Goal: Task Accomplishment & Management: Use online tool/utility

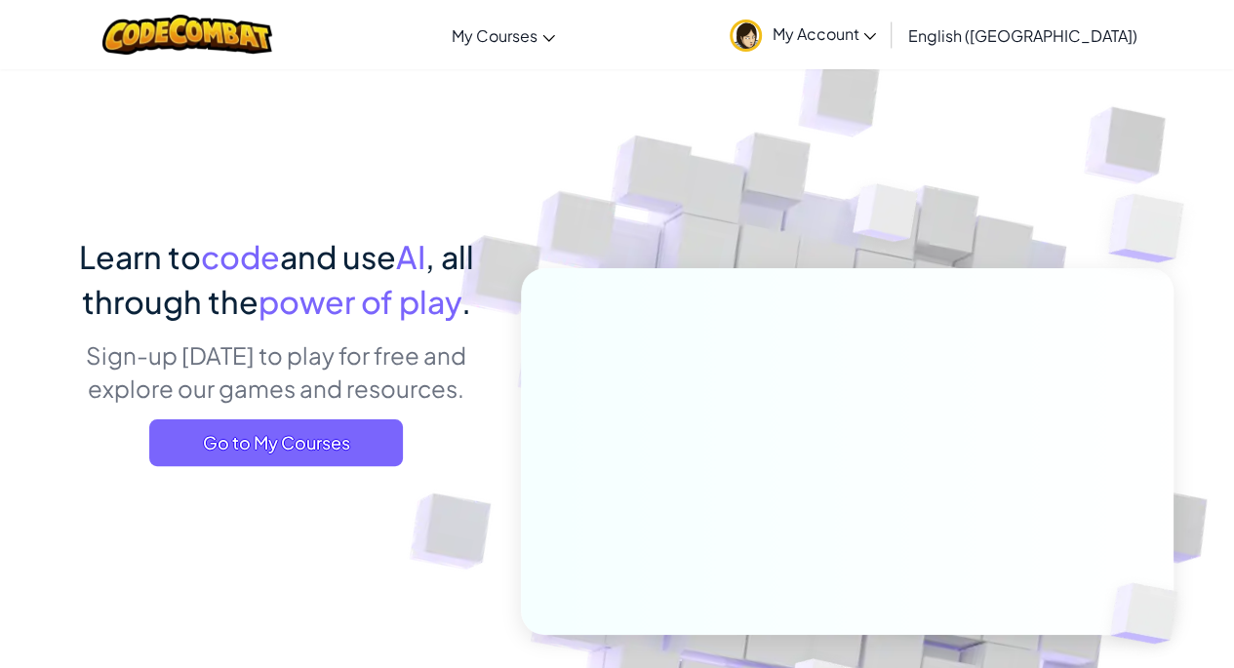
click at [377, 431] on span "Go to My Courses" at bounding box center [276, 442] width 254 height 47
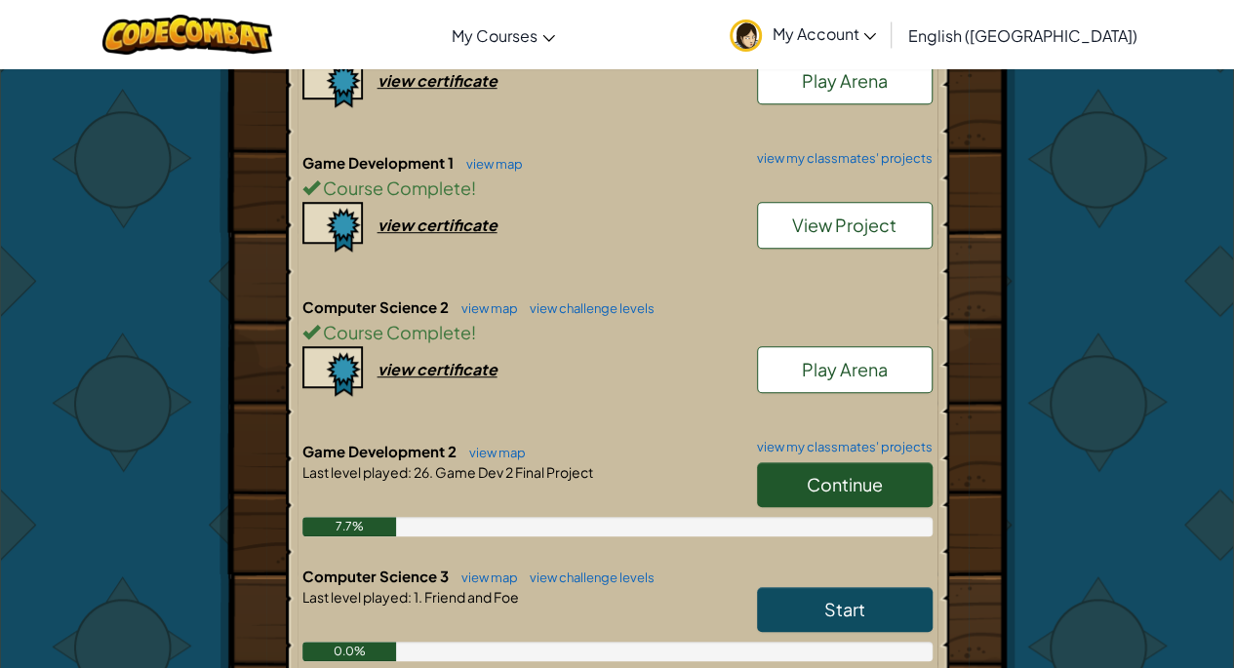
scroll to position [524, 0]
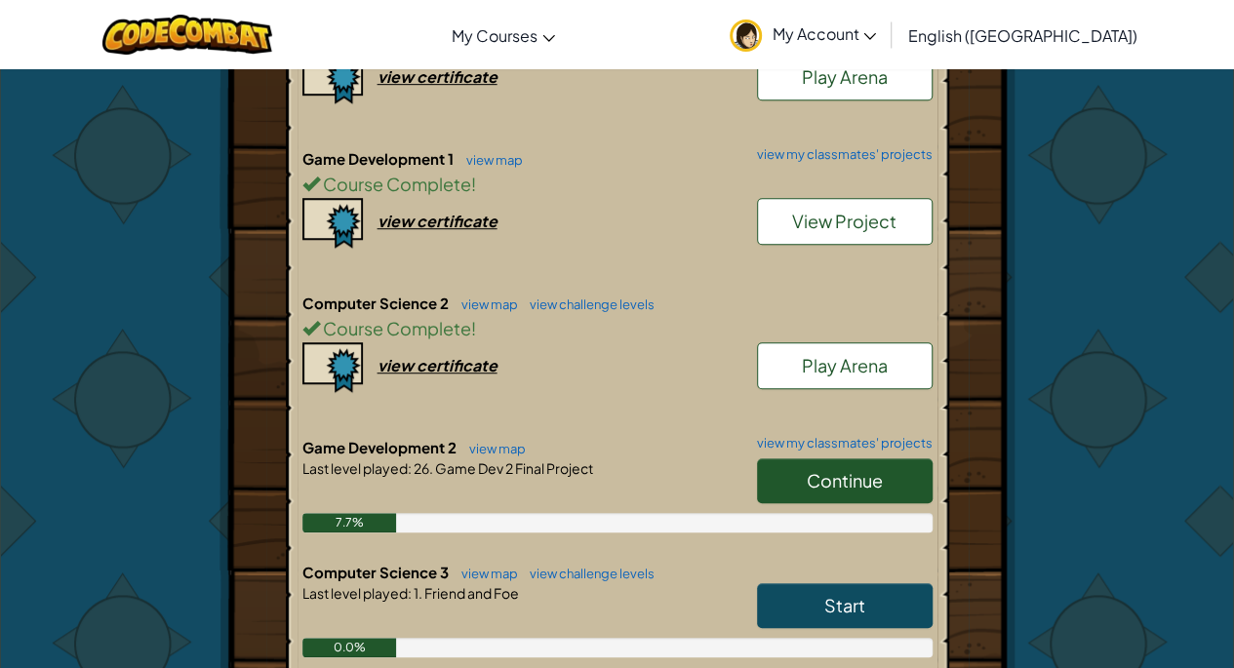
click at [793, 483] on link "Continue" at bounding box center [845, 480] width 176 height 45
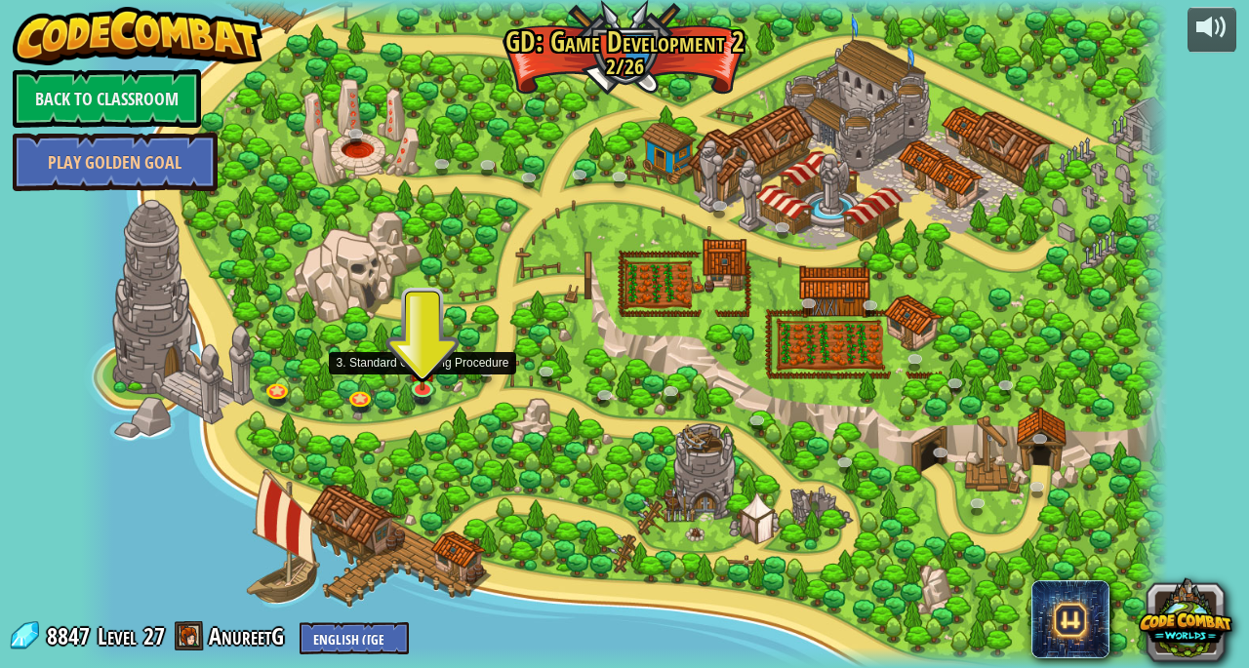
click at [423, 381] on img at bounding box center [422, 367] width 27 height 47
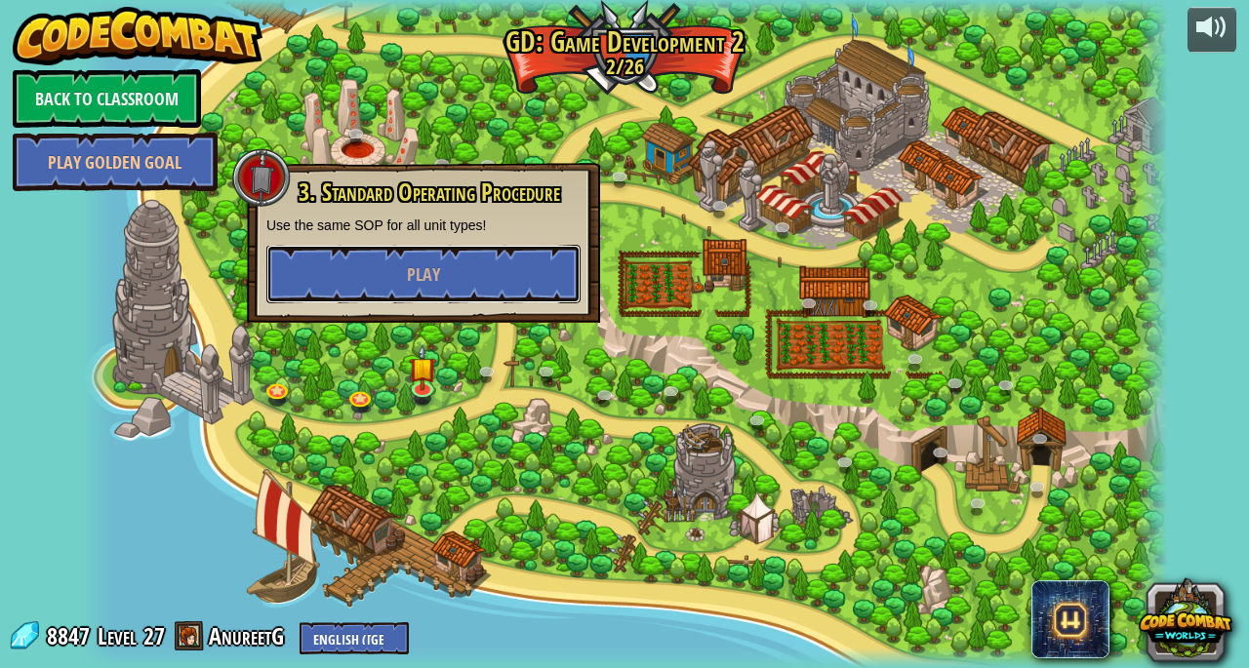
click at [353, 282] on button "Play" at bounding box center [423, 274] width 314 height 59
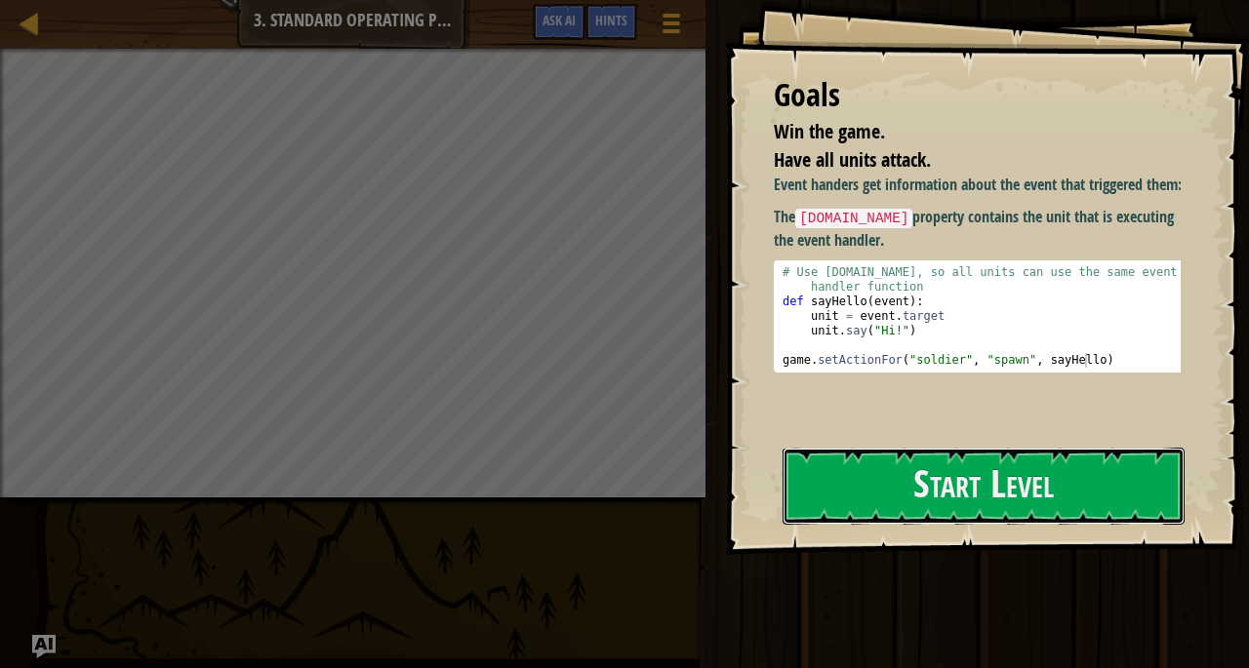
click at [870, 483] on button "Start Level" at bounding box center [983, 486] width 402 height 77
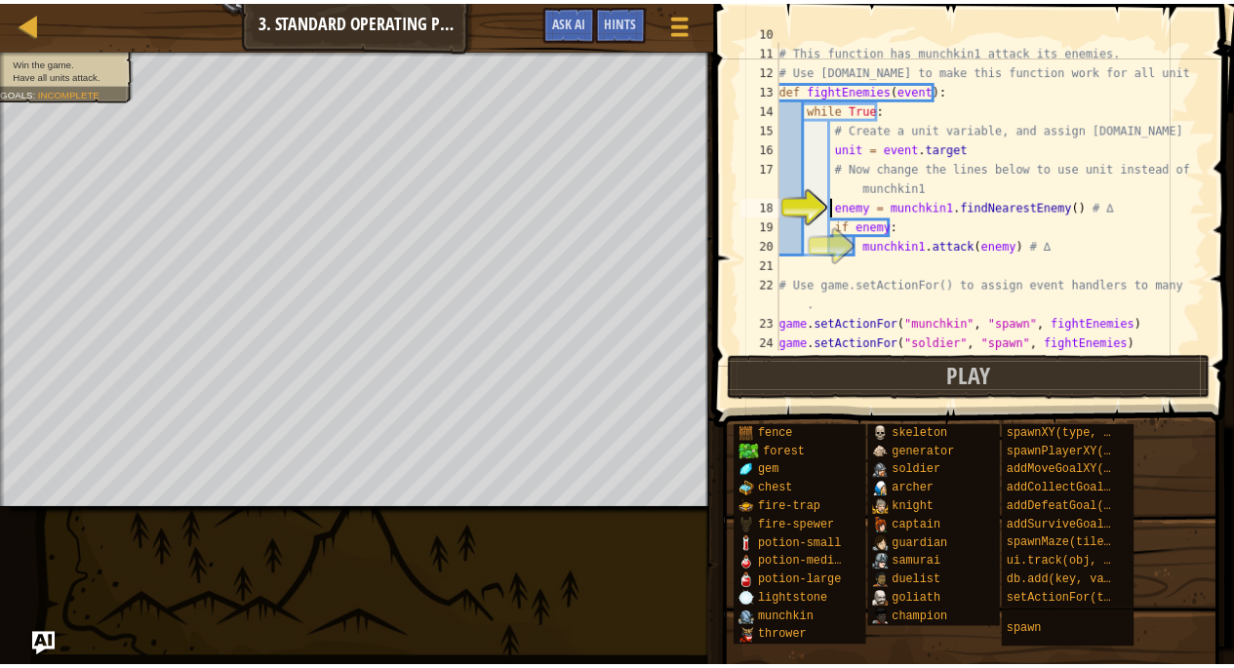
scroll to position [224, 0]
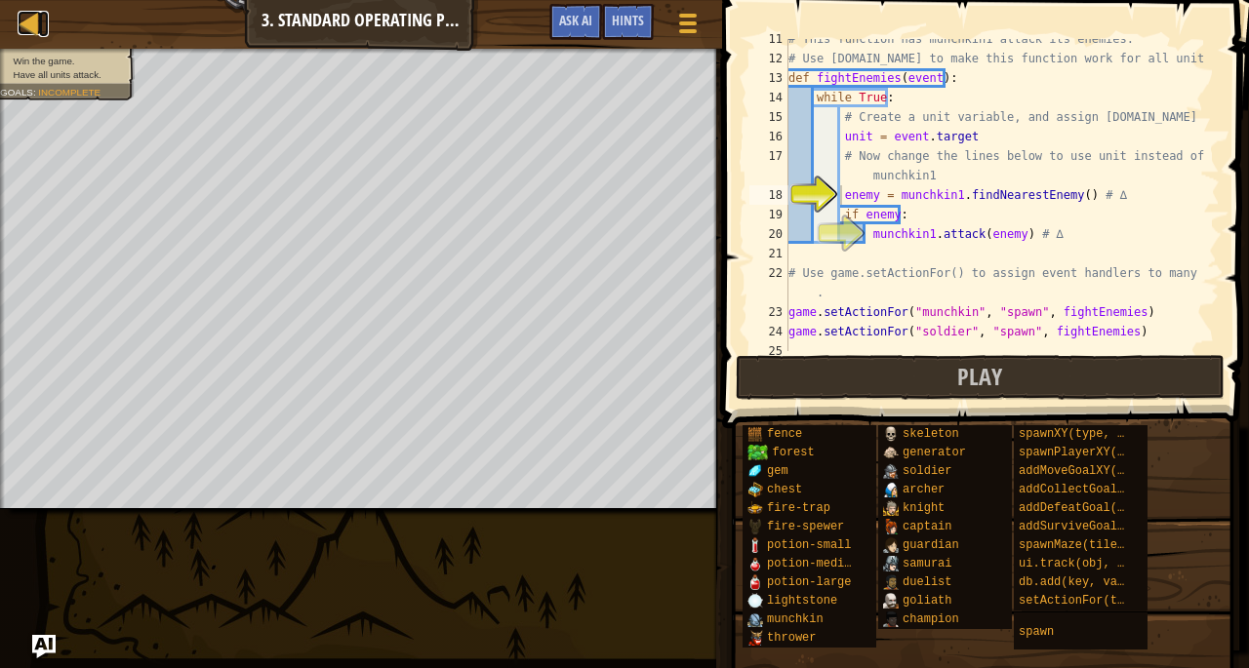
click at [32, 21] on div at bounding box center [30, 23] width 24 height 24
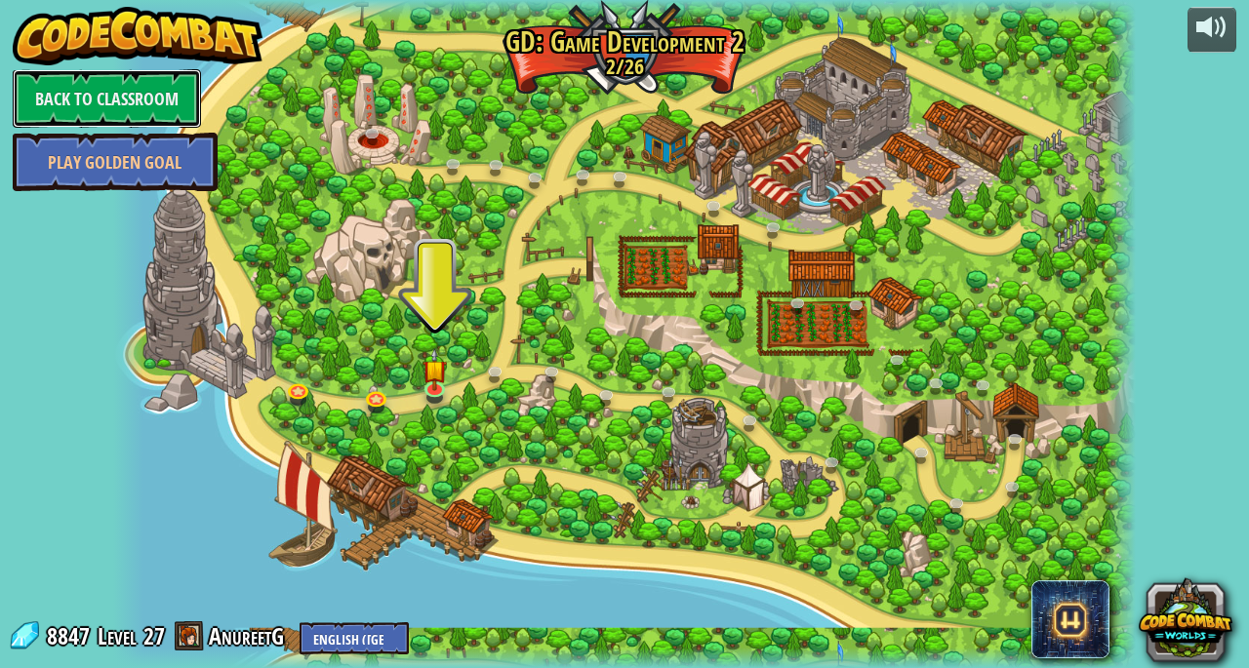
click at [160, 109] on link "Back to Classroom" at bounding box center [107, 98] width 188 height 59
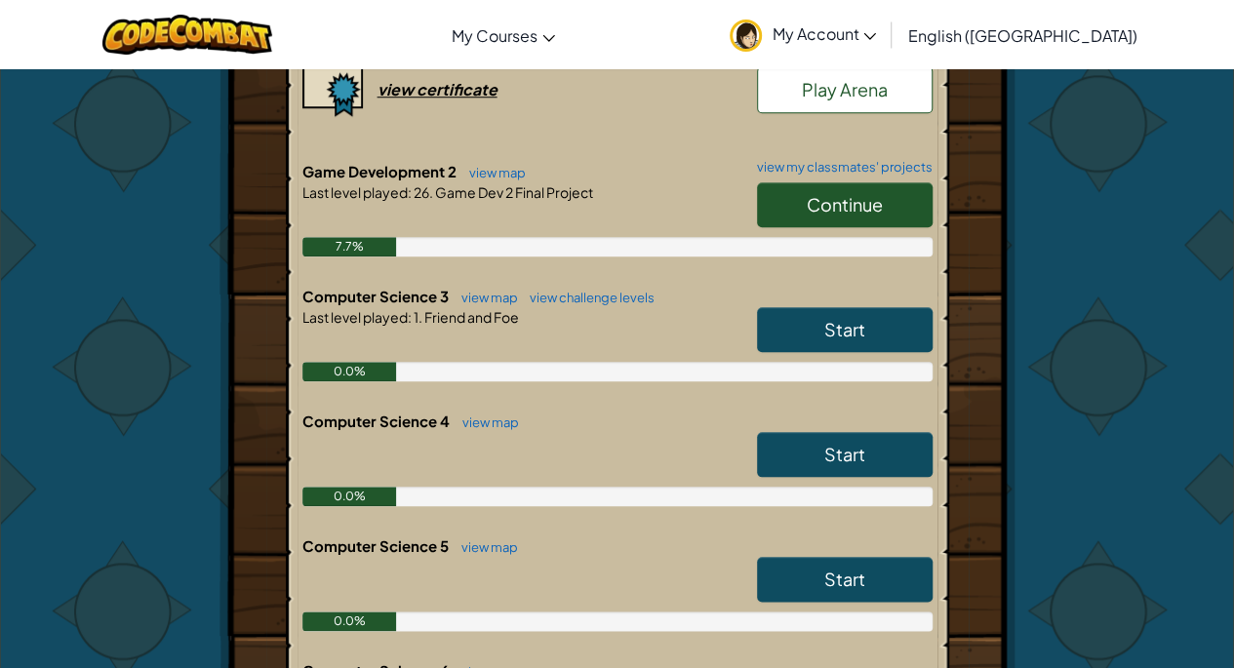
scroll to position [804, 0]
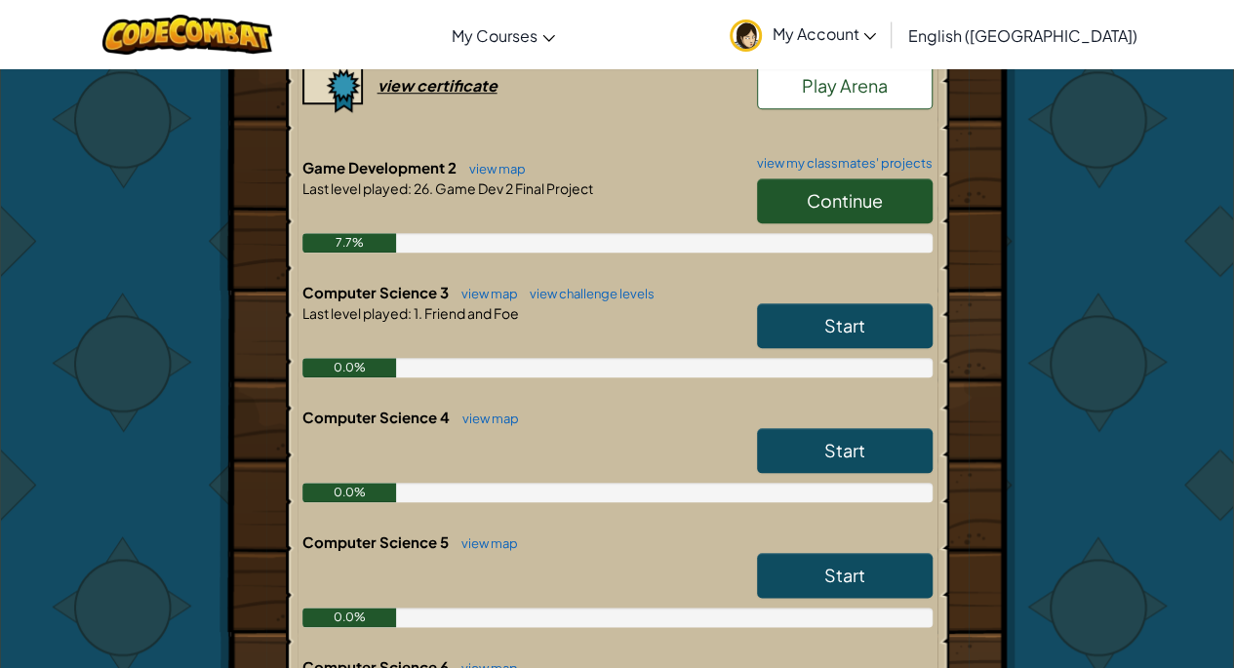
click at [773, 333] on link "Start" at bounding box center [845, 325] width 176 height 45
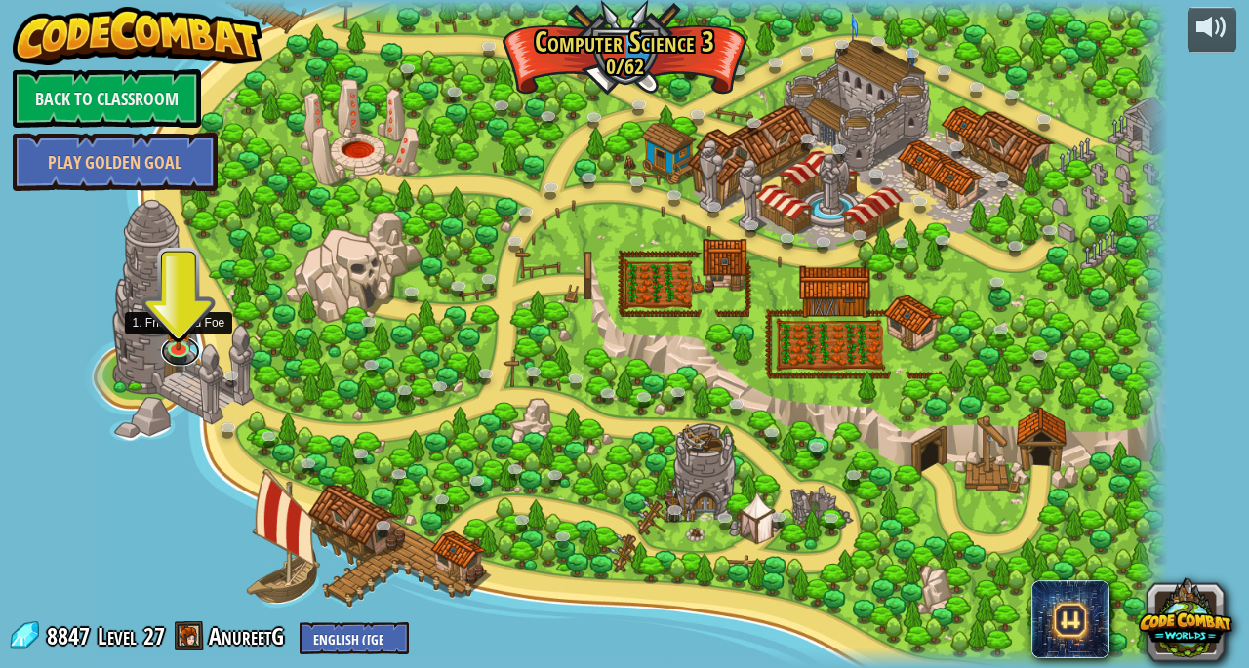
click at [181, 361] on link at bounding box center [180, 351] width 39 height 29
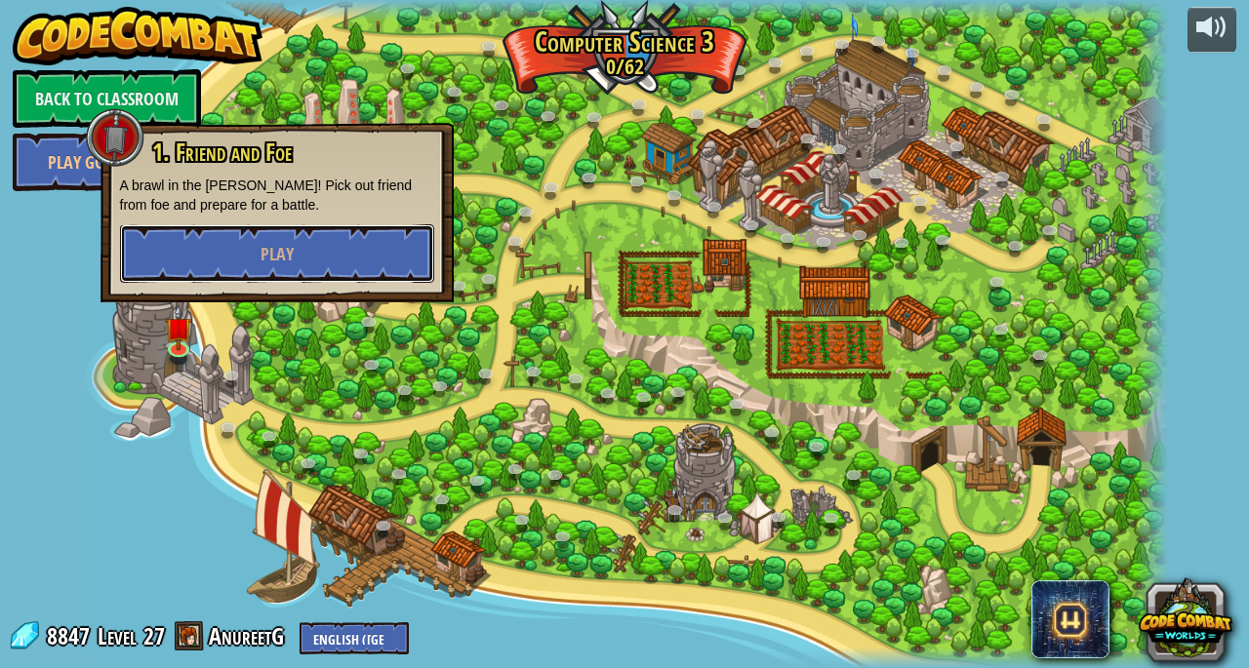
click at [332, 257] on button "Play" at bounding box center [277, 253] width 314 height 59
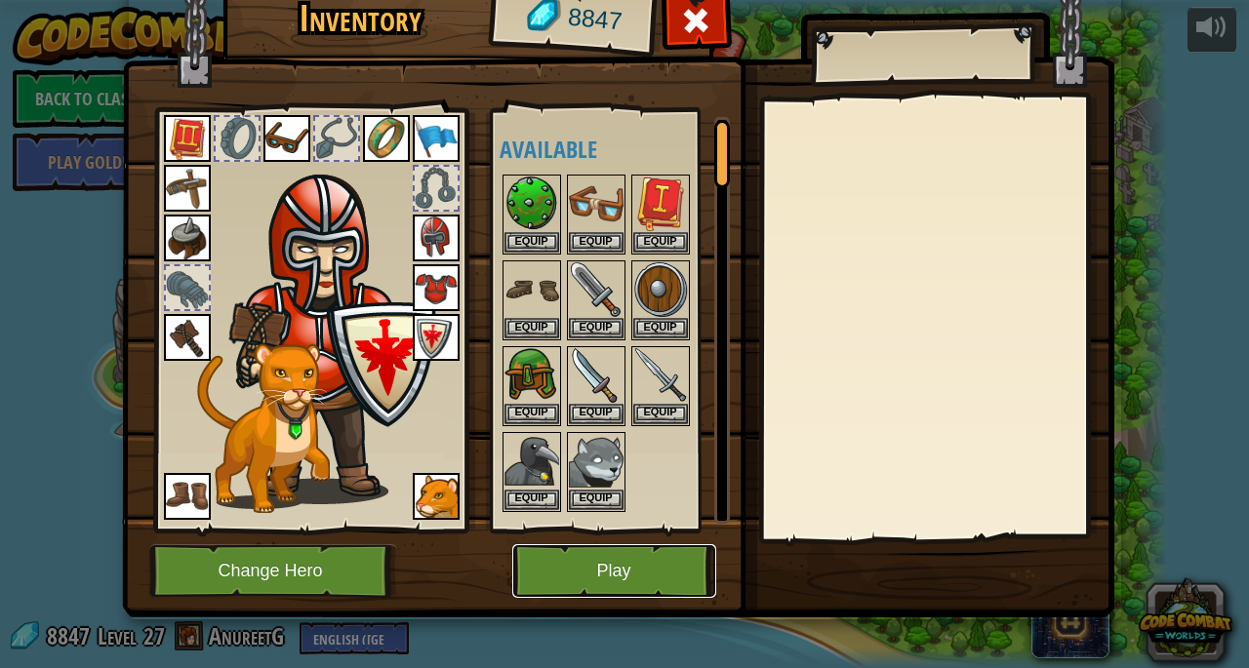
click at [670, 559] on button "Play" at bounding box center [614, 571] width 204 height 54
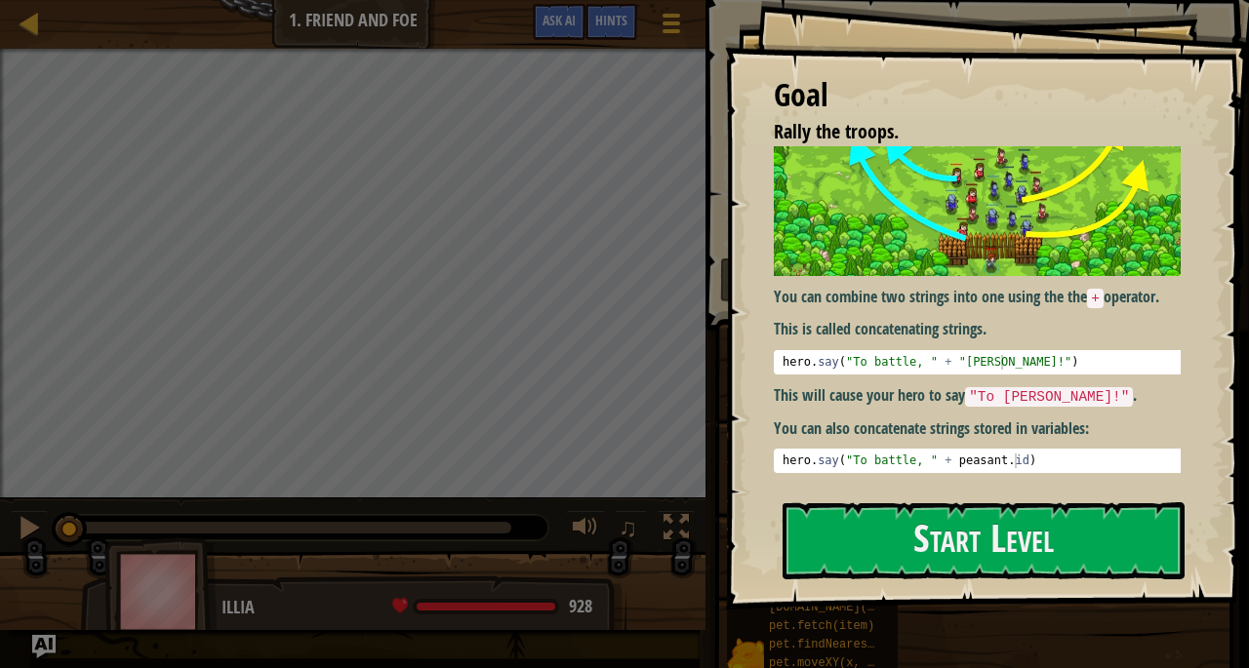
click at [1059, 537] on button "Start Level" at bounding box center [983, 540] width 402 height 77
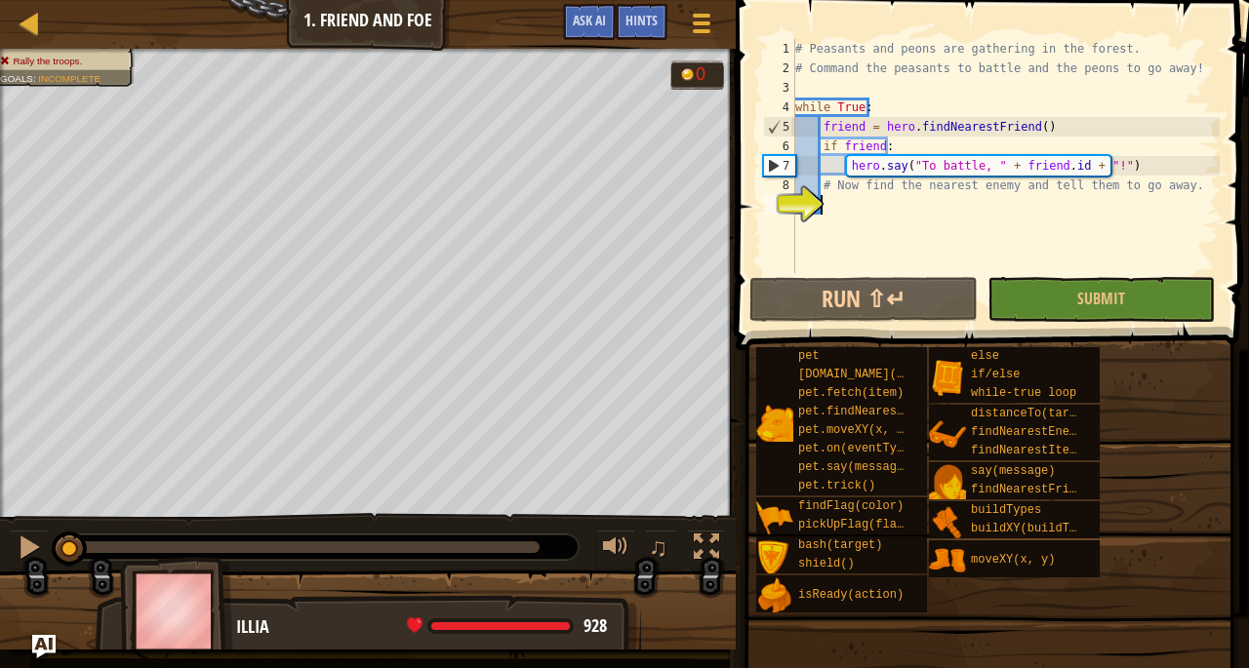
type textarea "h"
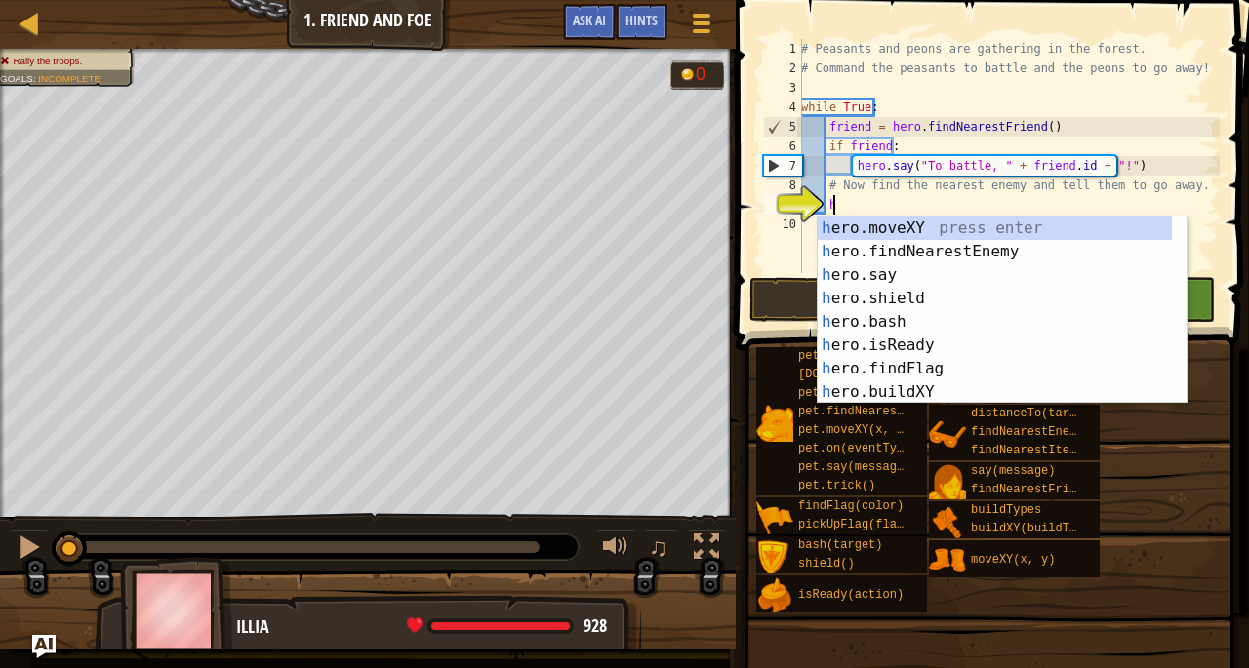
scroll to position [9, 2]
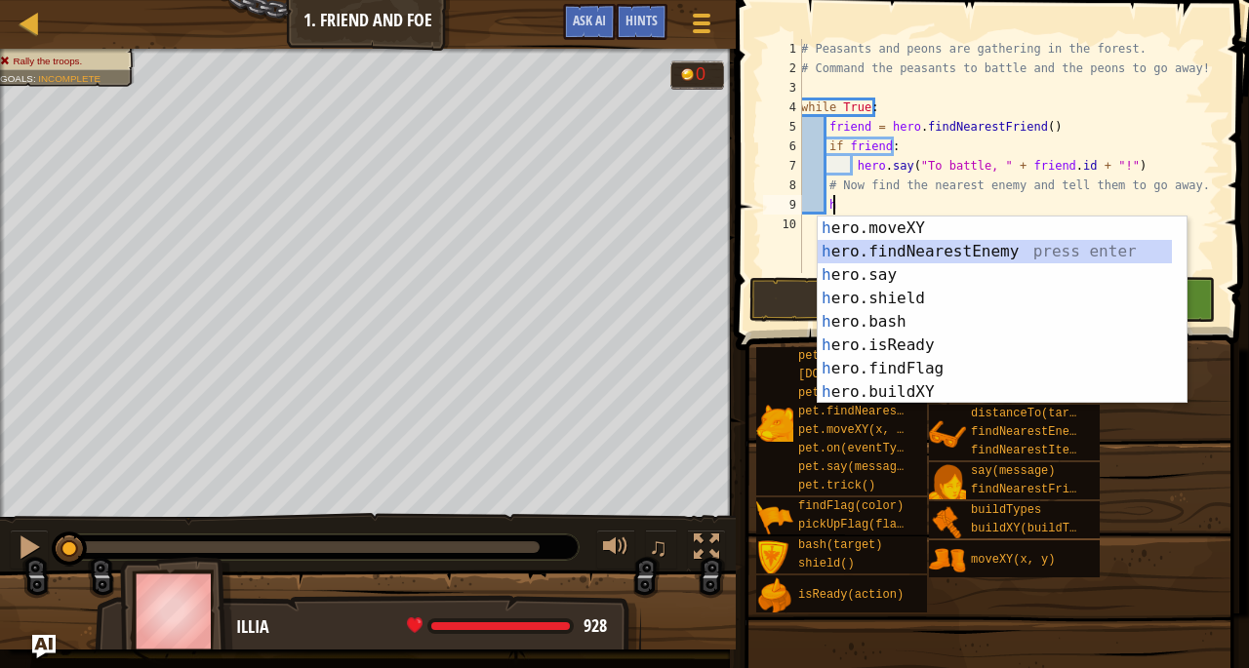
click at [905, 253] on div "h ero.moveXY press enter h ero.findNearestEnemy press enter h ero.say press ent…" at bounding box center [994, 334] width 355 height 234
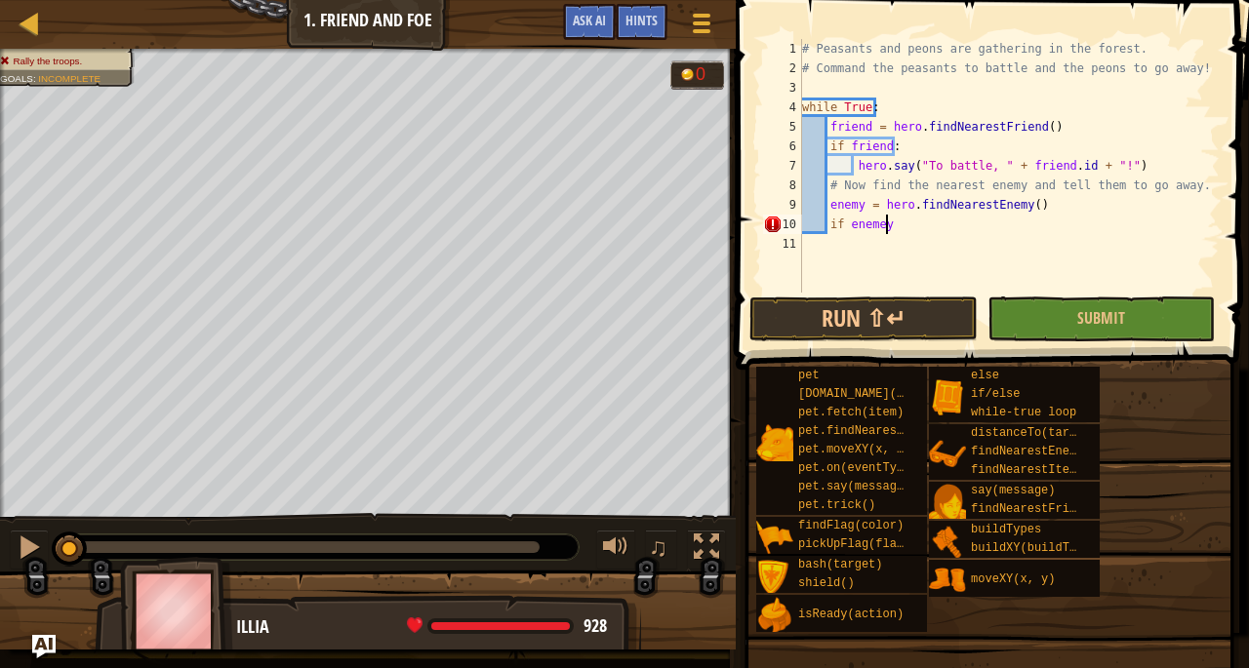
scroll to position [9, 5]
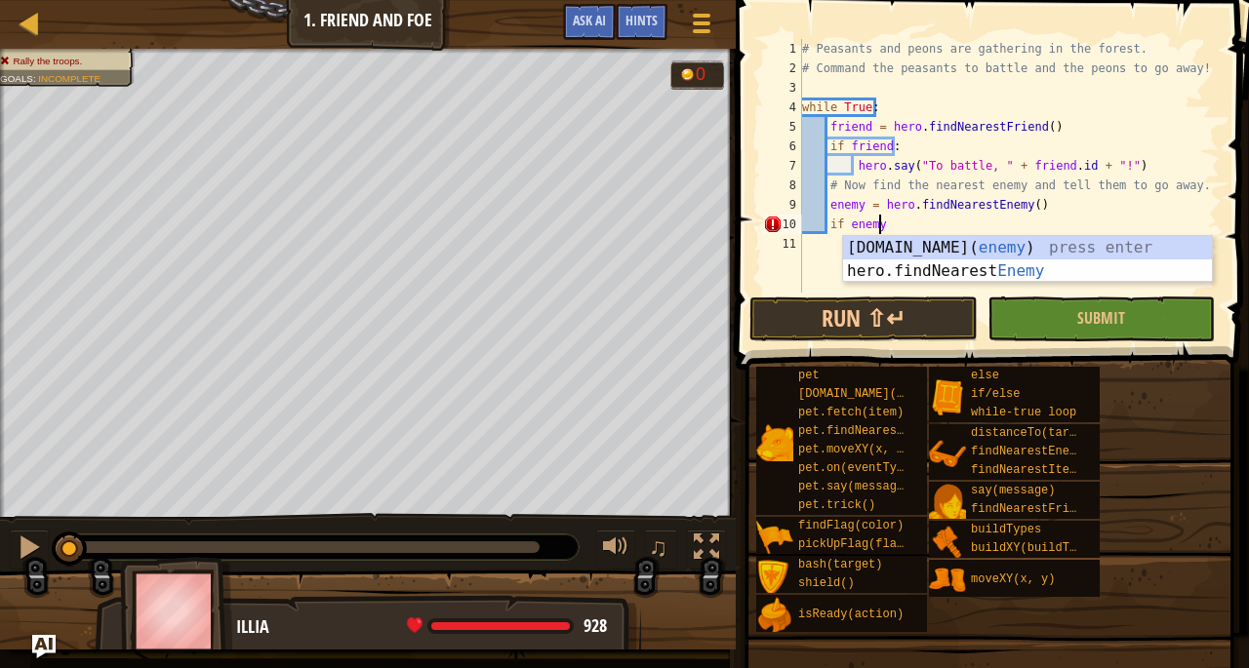
type textarea "if enemy:"
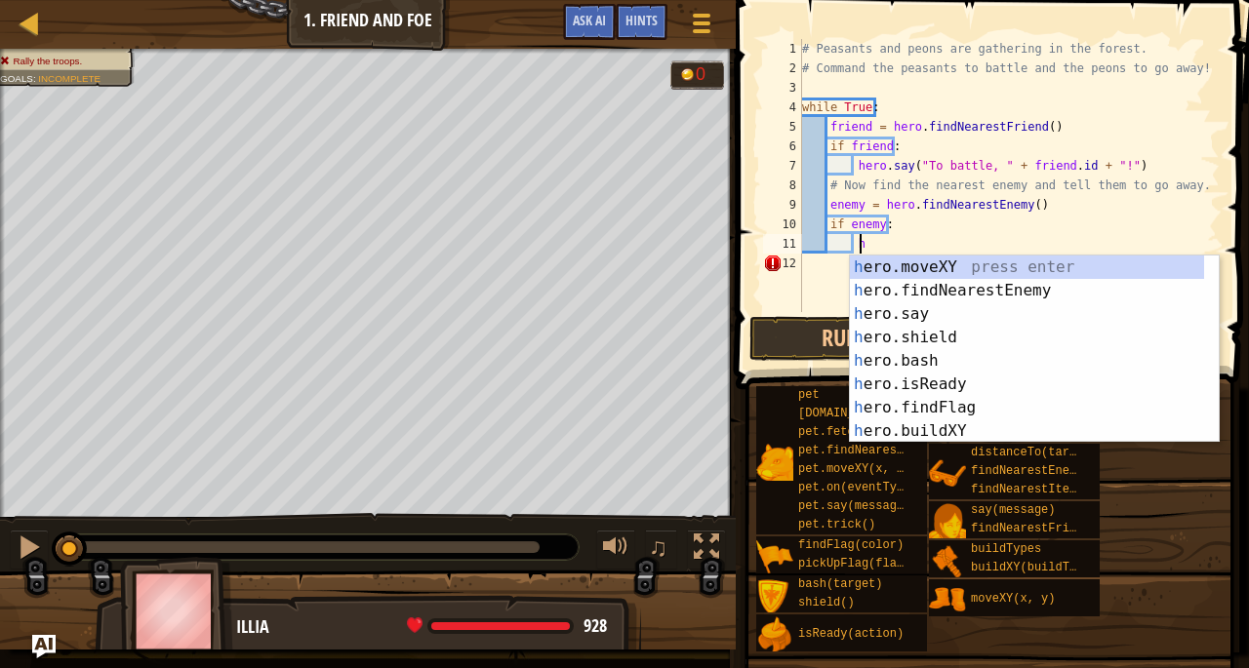
scroll to position [9, 4]
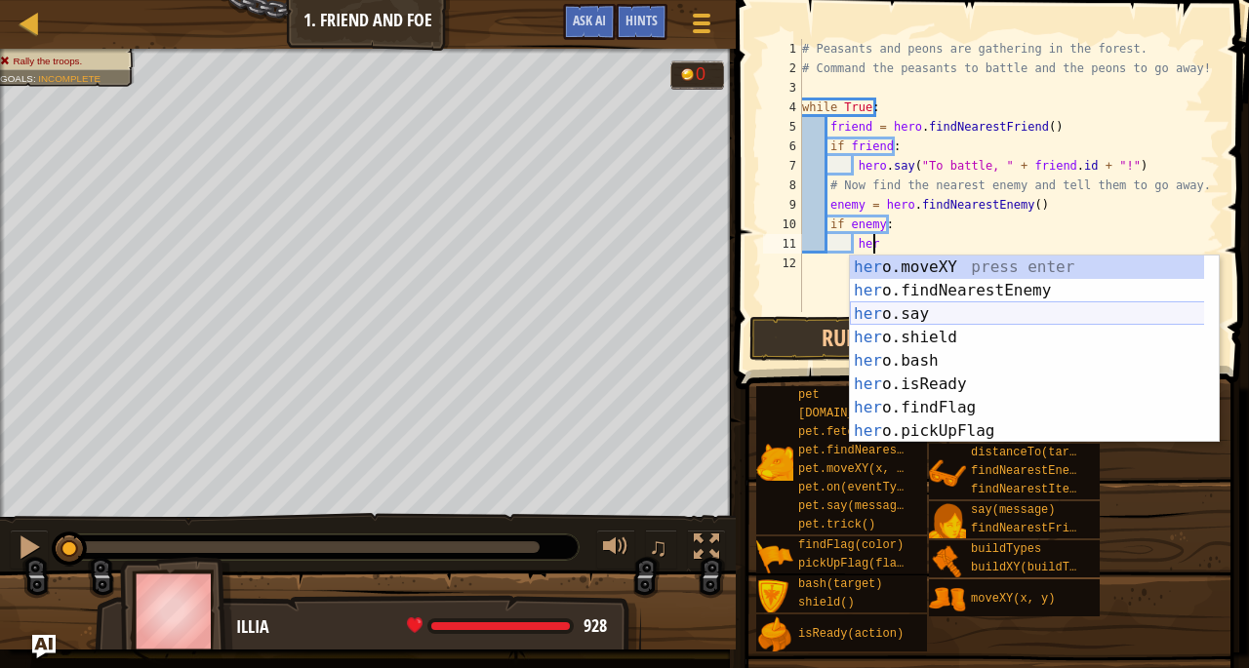
click at [885, 313] on div "her o.moveXY press enter her o.findNearestEnemy press enter her o.say press ent…" at bounding box center [1027, 373] width 355 height 234
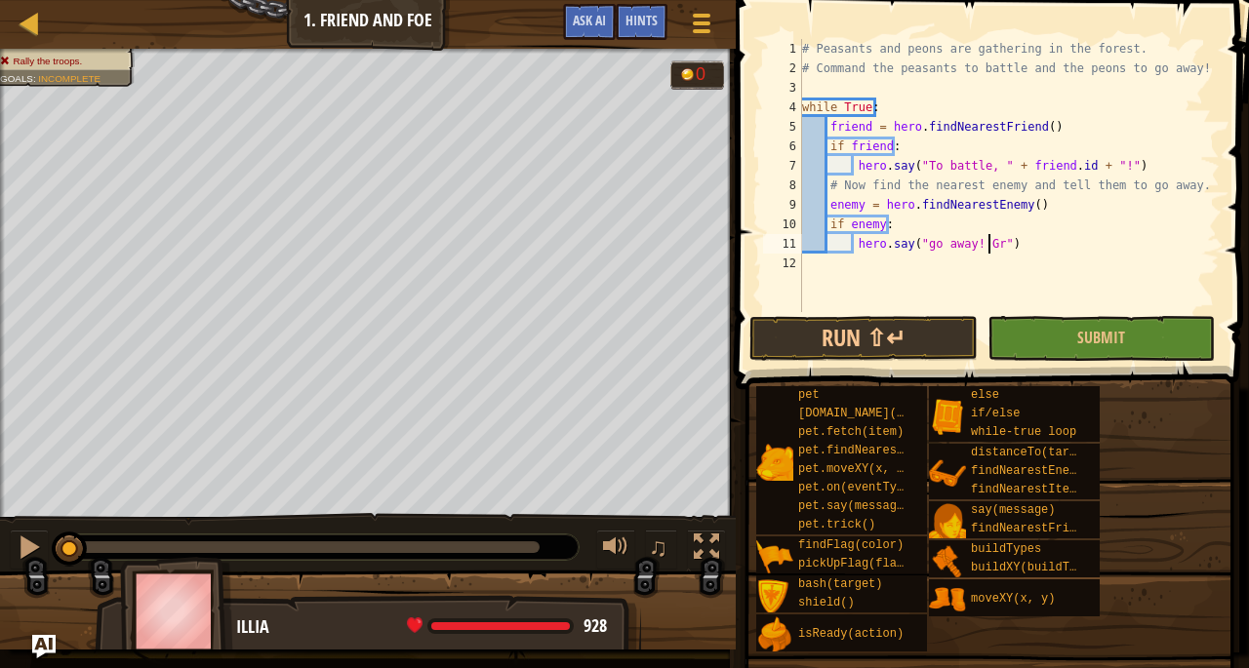
scroll to position [9, 16]
click at [1051, 348] on button "Submit" at bounding box center [1100, 338] width 227 height 45
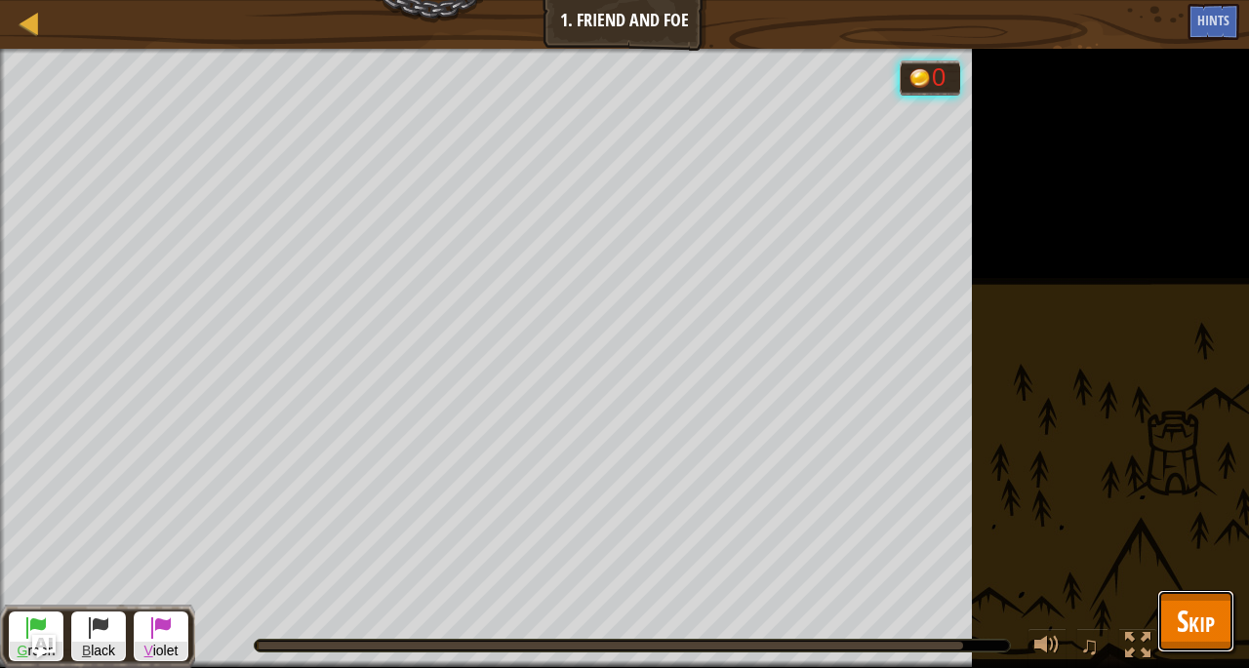
click at [1214, 625] on span "Skip" at bounding box center [1195, 621] width 38 height 40
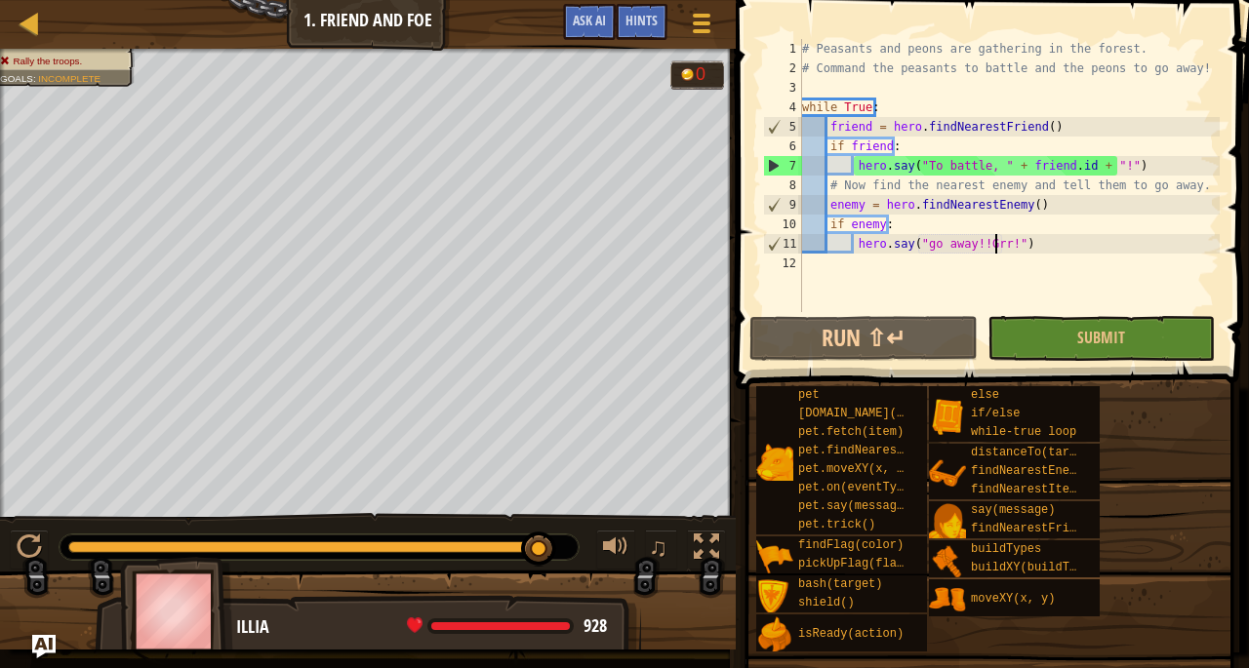
click at [996, 247] on div "# Peasants and peons are gathering in the forest. # Command the peasants to bat…" at bounding box center [1008, 195] width 421 height 312
click at [1002, 243] on div "# Peasants and peons are gathering in the forest. # Command the peasants to bat…" at bounding box center [1008, 195] width 421 height 312
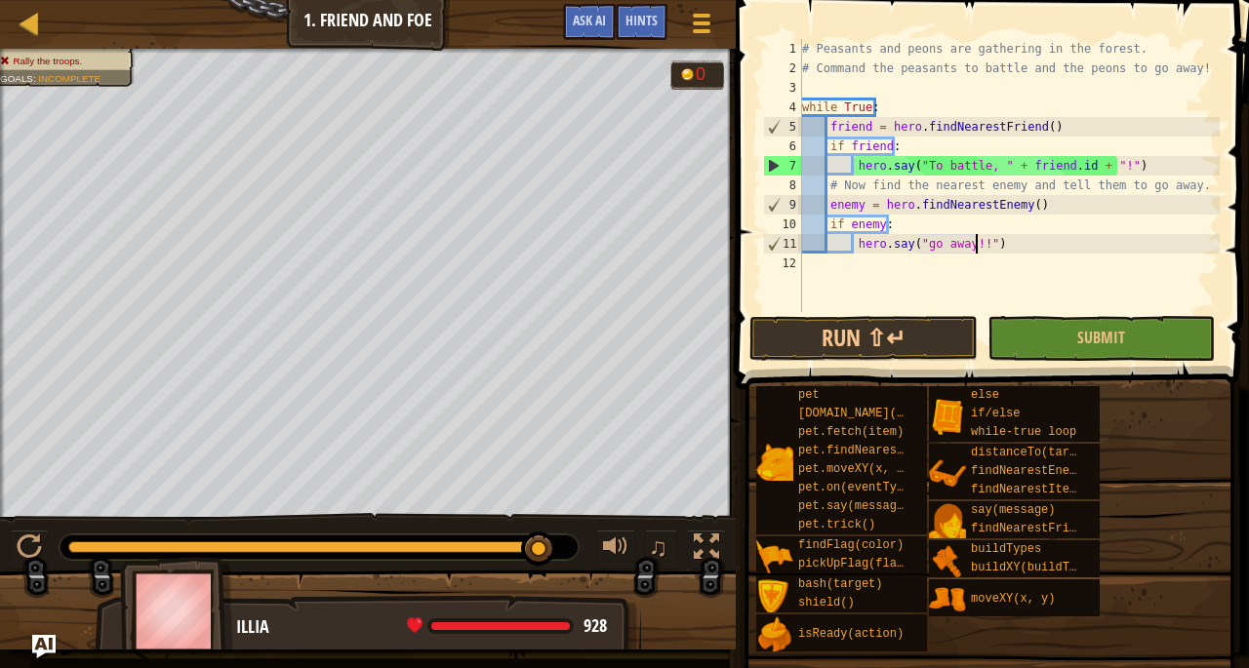
scroll to position [9, 14]
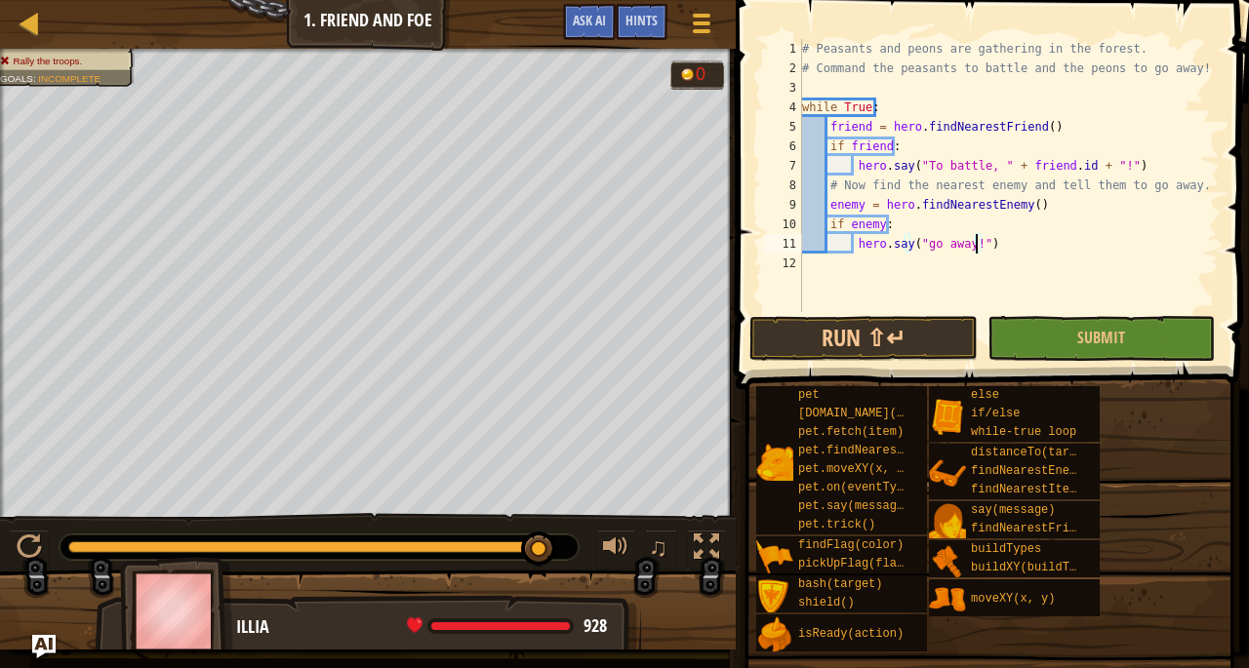
click at [975, 245] on div "# Peasants and peons are gathering in the forest. # Command the peasants to bat…" at bounding box center [1008, 195] width 421 height 312
click at [1033, 331] on button "Submit" at bounding box center [1100, 338] width 227 height 45
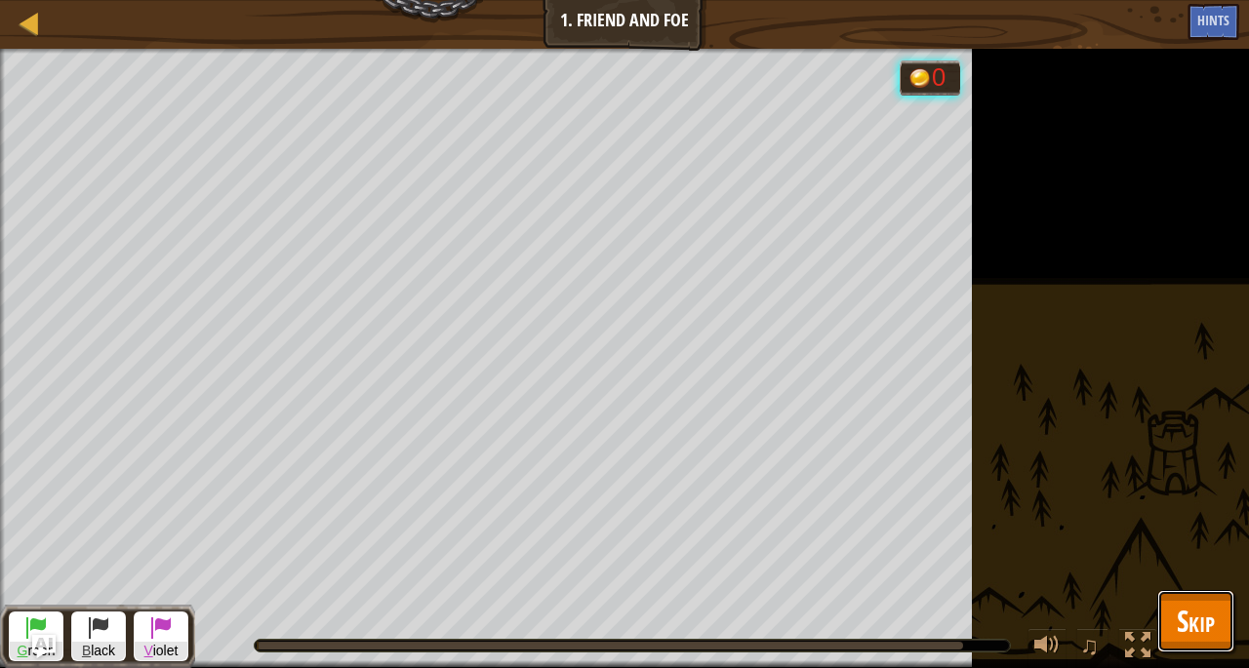
click at [1174, 606] on button "Skip" at bounding box center [1195, 621] width 77 height 62
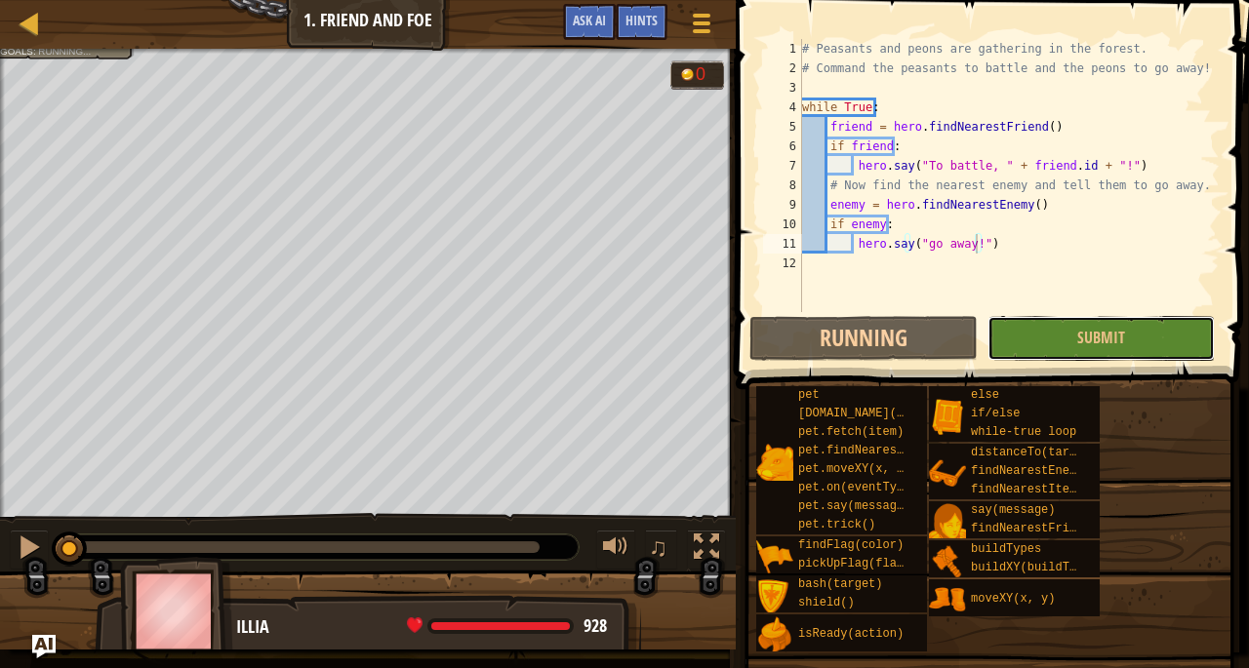
click at [1081, 346] on span "Submit" at bounding box center [1101, 337] width 48 height 21
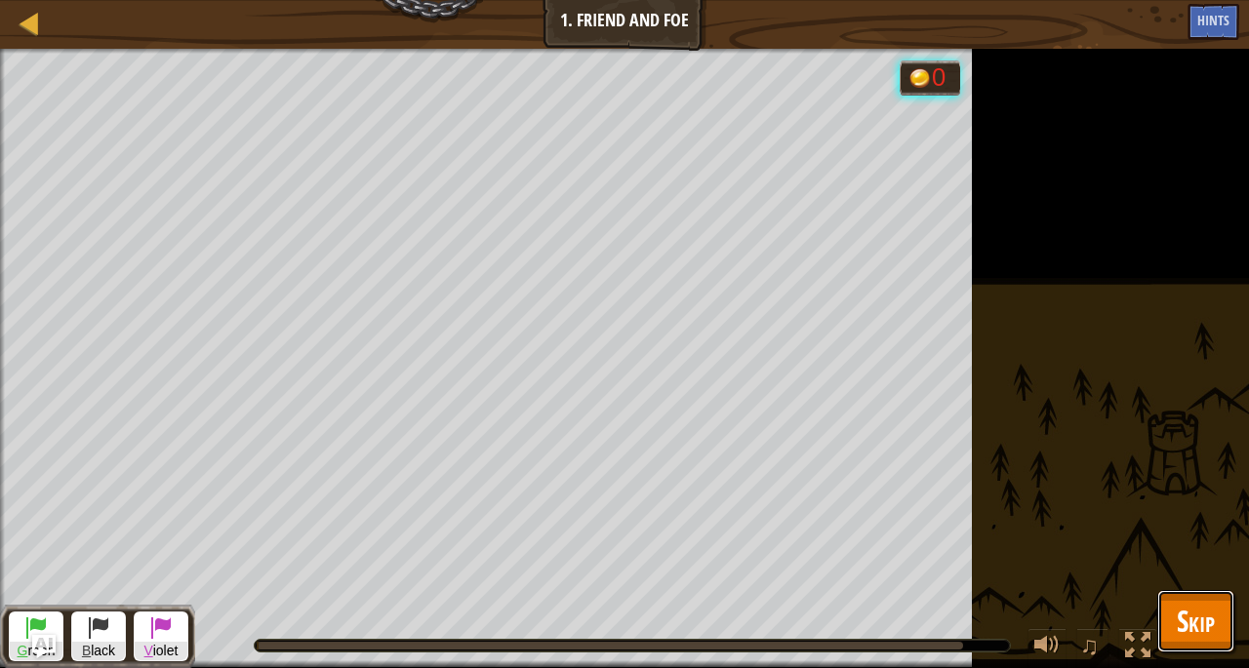
click at [1181, 611] on span "Skip" at bounding box center [1195, 621] width 38 height 40
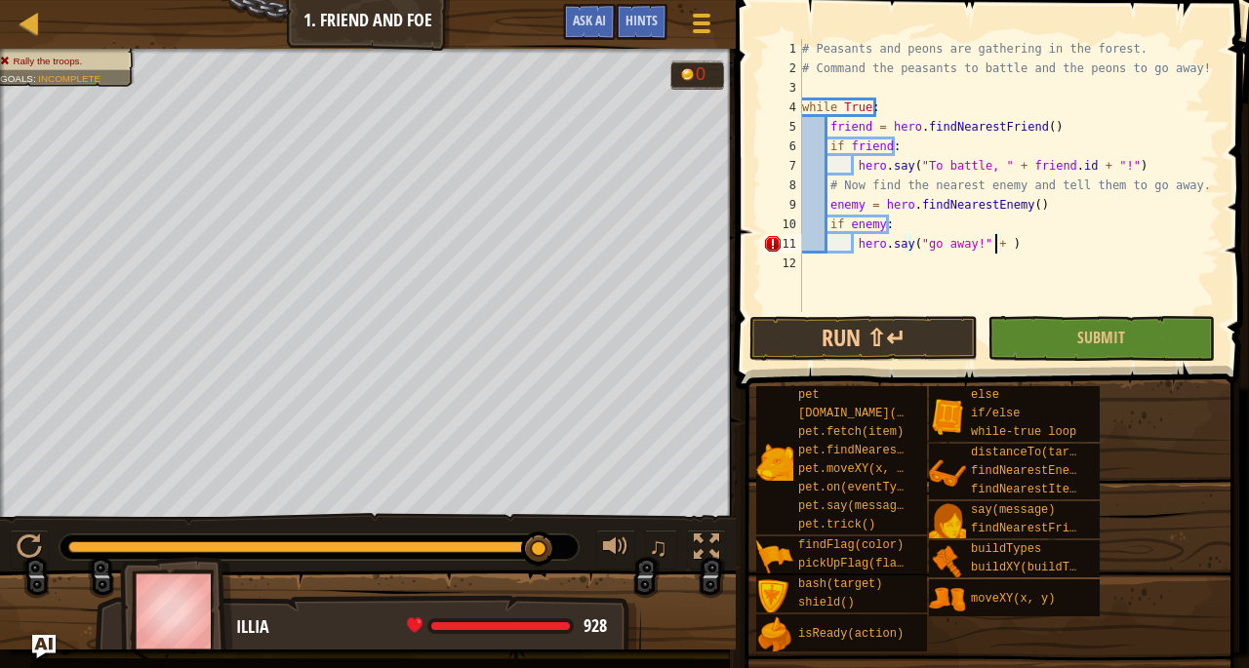
scroll to position [9, 16]
click at [967, 245] on div "# Peasants and peons are gathering in the forest. # Command the peasants to bat…" at bounding box center [1008, 195] width 421 height 312
click at [997, 246] on div "# Peasants and peons are gathering in the forest. # Command the peasants to bat…" at bounding box center [1008, 195] width 421 height 312
click at [1034, 334] on button "Submit" at bounding box center [1100, 338] width 227 height 45
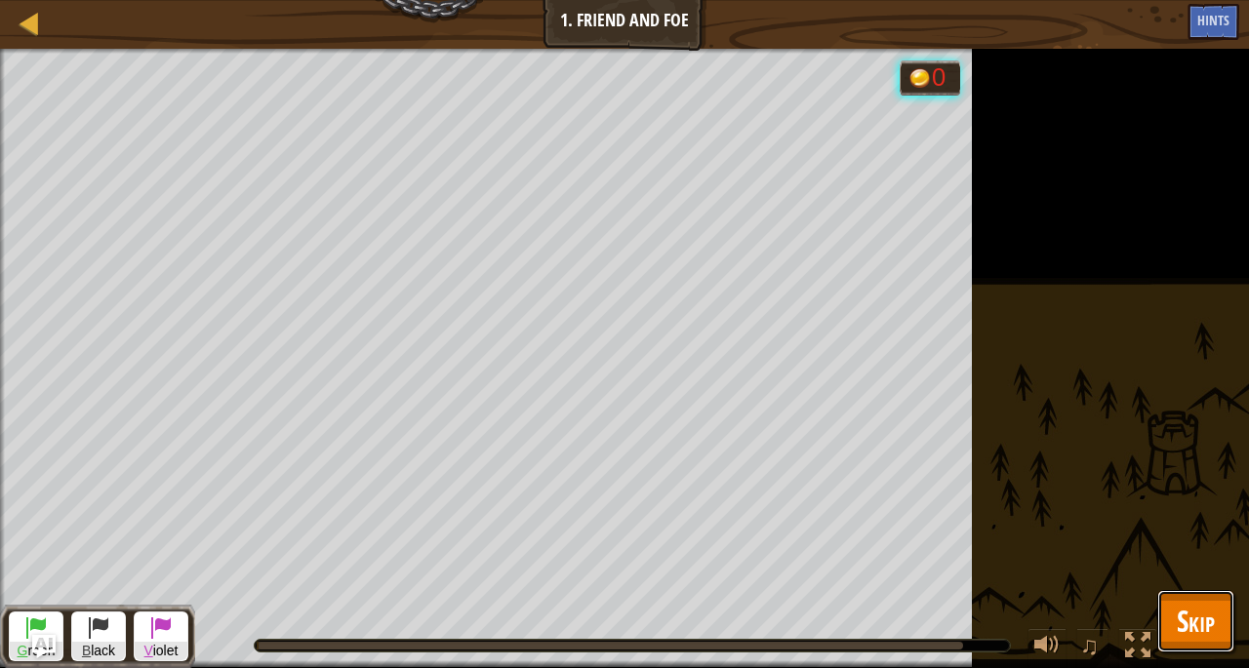
click at [1202, 628] on span "Skip" at bounding box center [1195, 621] width 38 height 40
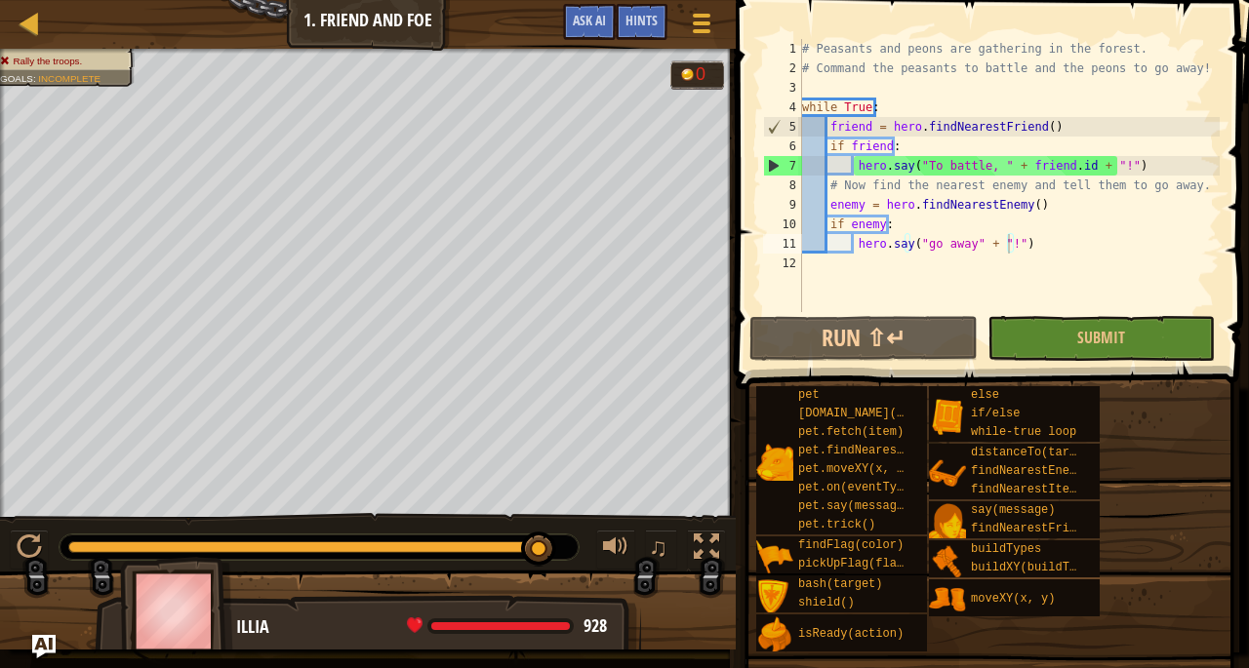
click at [652, 23] on span "Hints" at bounding box center [641, 20] width 32 height 19
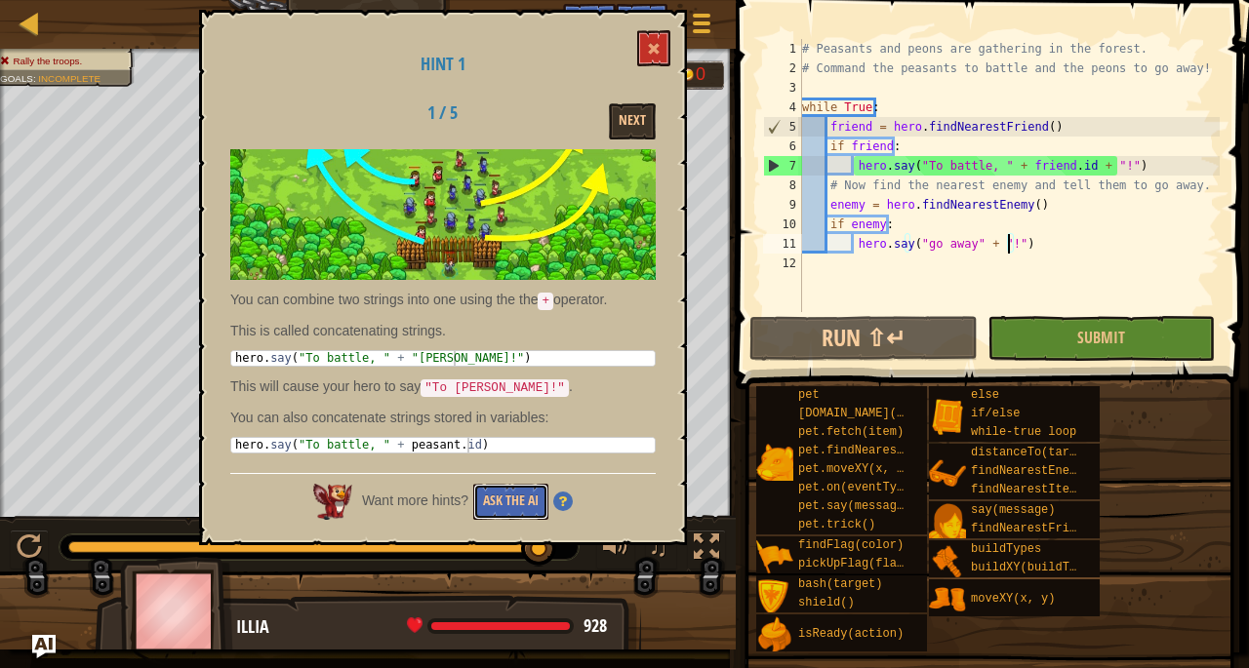
click at [501, 485] on button "Ask the AI" at bounding box center [510, 502] width 75 height 36
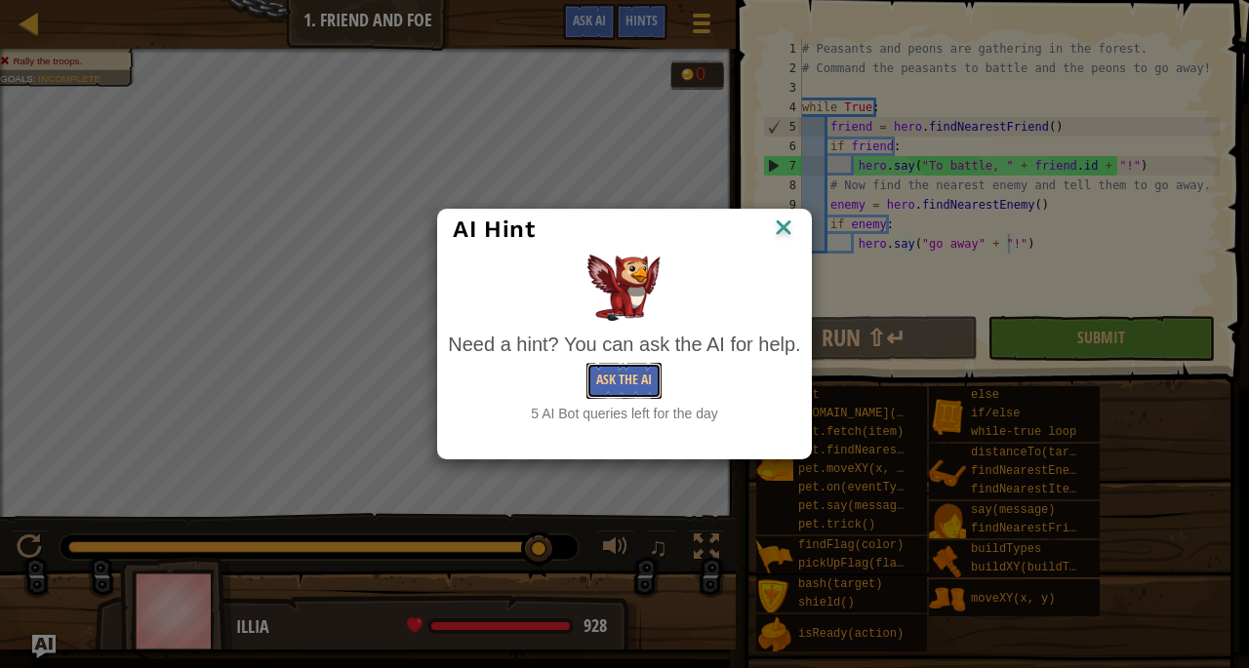
click at [655, 390] on button "Ask the AI" at bounding box center [623, 381] width 75 height 36
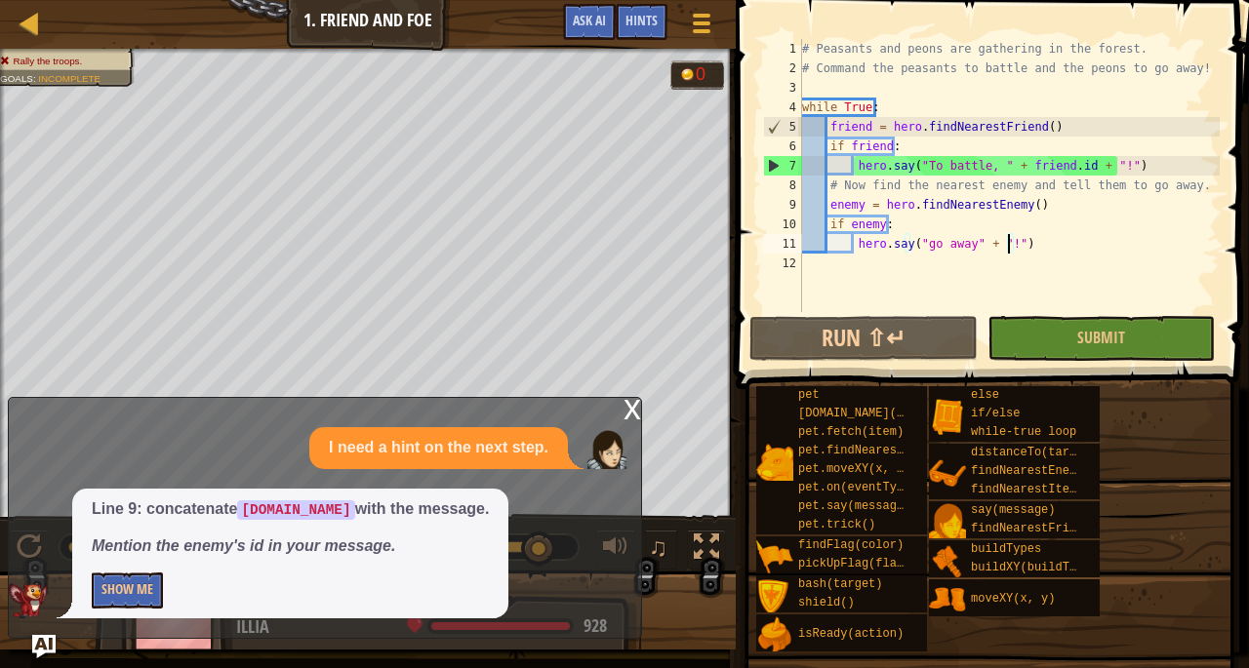
click at [631, 411] on div "x" at bounding box center [632, 408] width 18 height 20
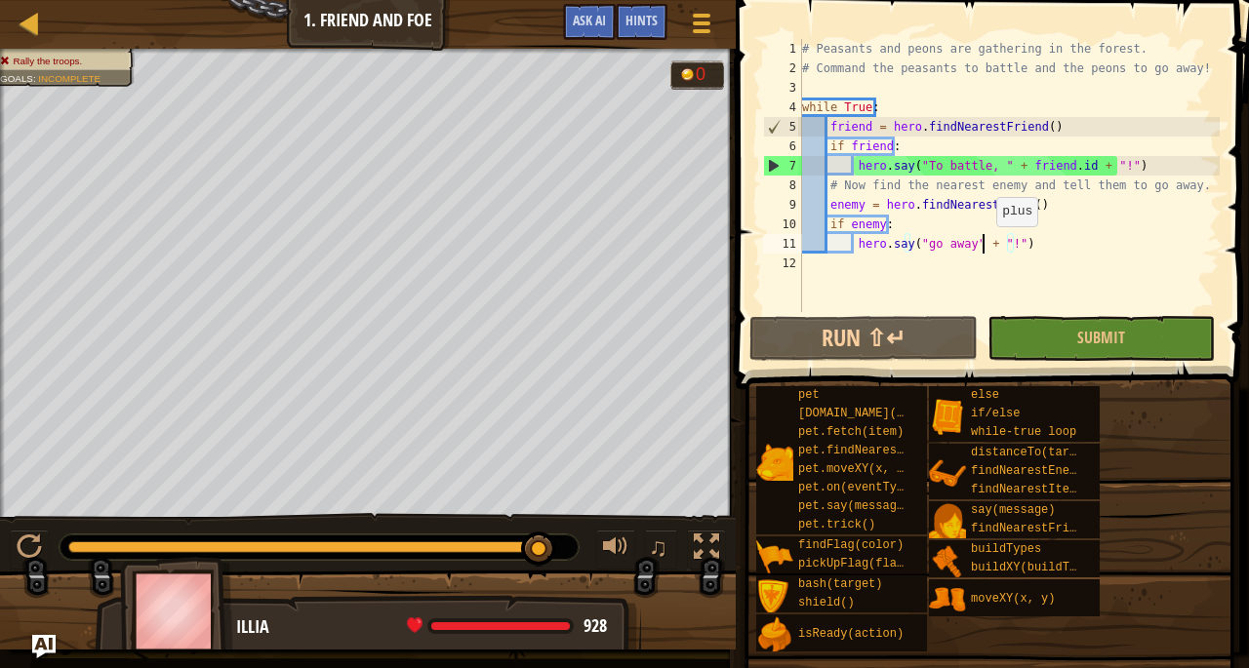
click at [985, 246] on div "# Peasants and peons are gathering in the forest. # Command the peasants to bat…" at bounding box center [1008, 195] width 421 height 312
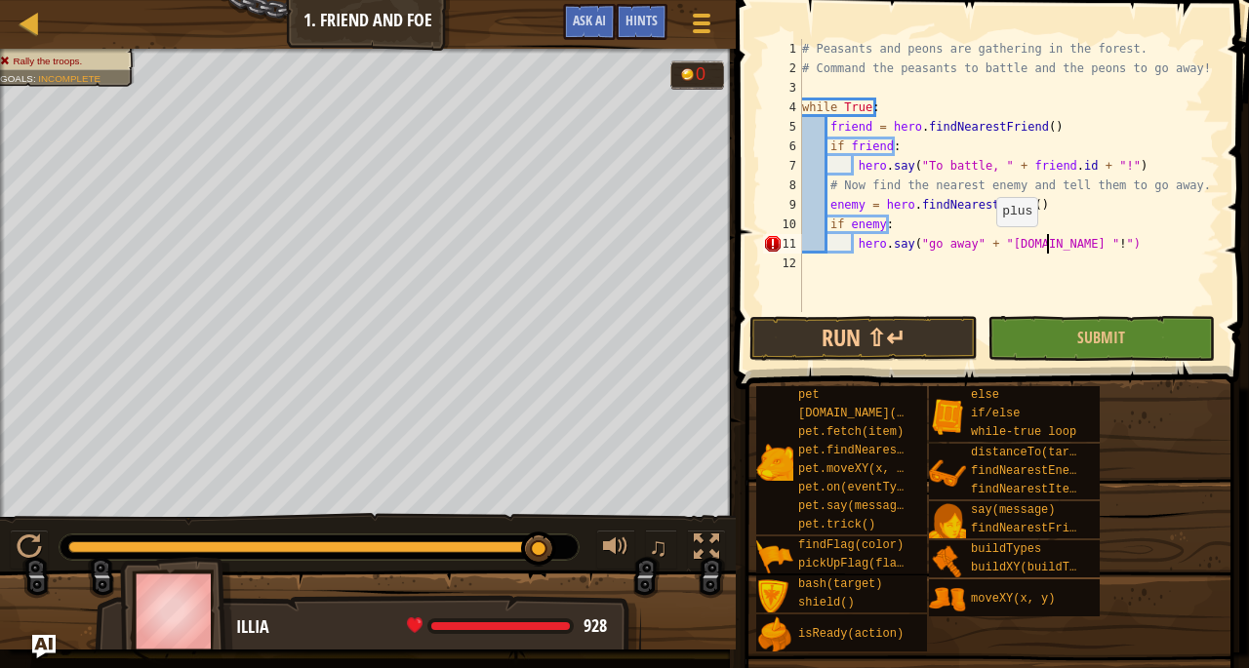
scroll to position [9, 20]
type textarea "hero.say("go away" + "[DOMAIN_NAME]" "!")"
click at [1058, 338] on button "Submit" at bounding box center [1100, 338] width 227 height 45
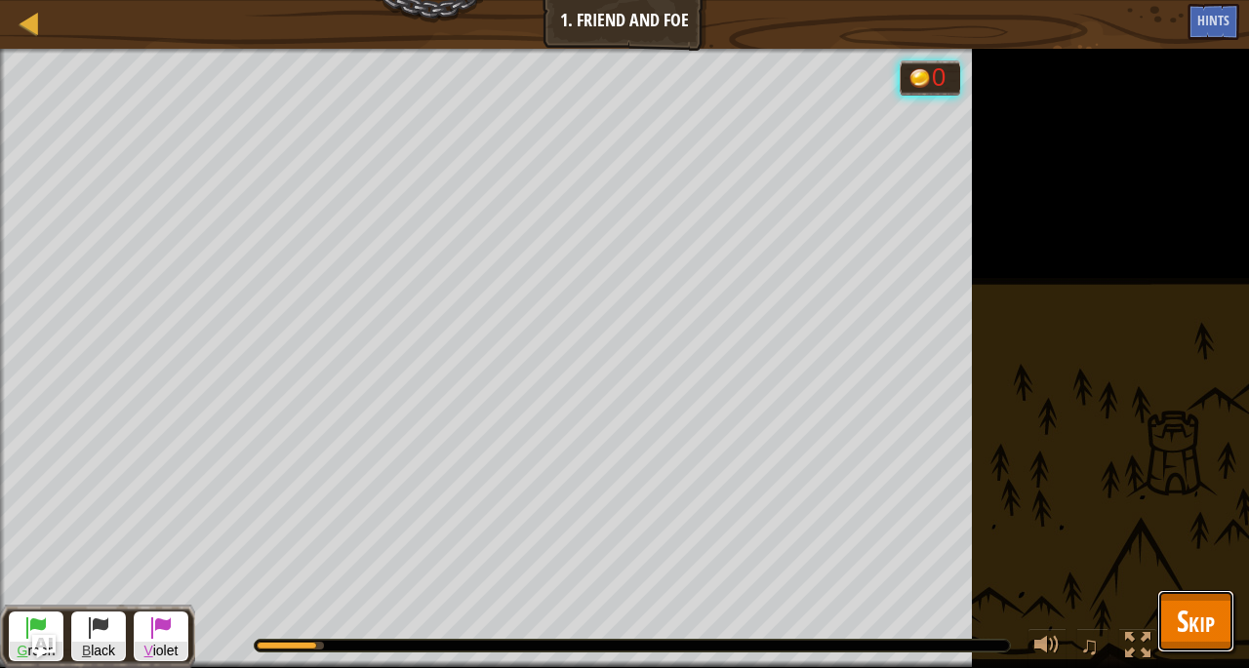
click at [1202, 623] on span "Skip" at bounding box center [1195, 621] width 38 height 40
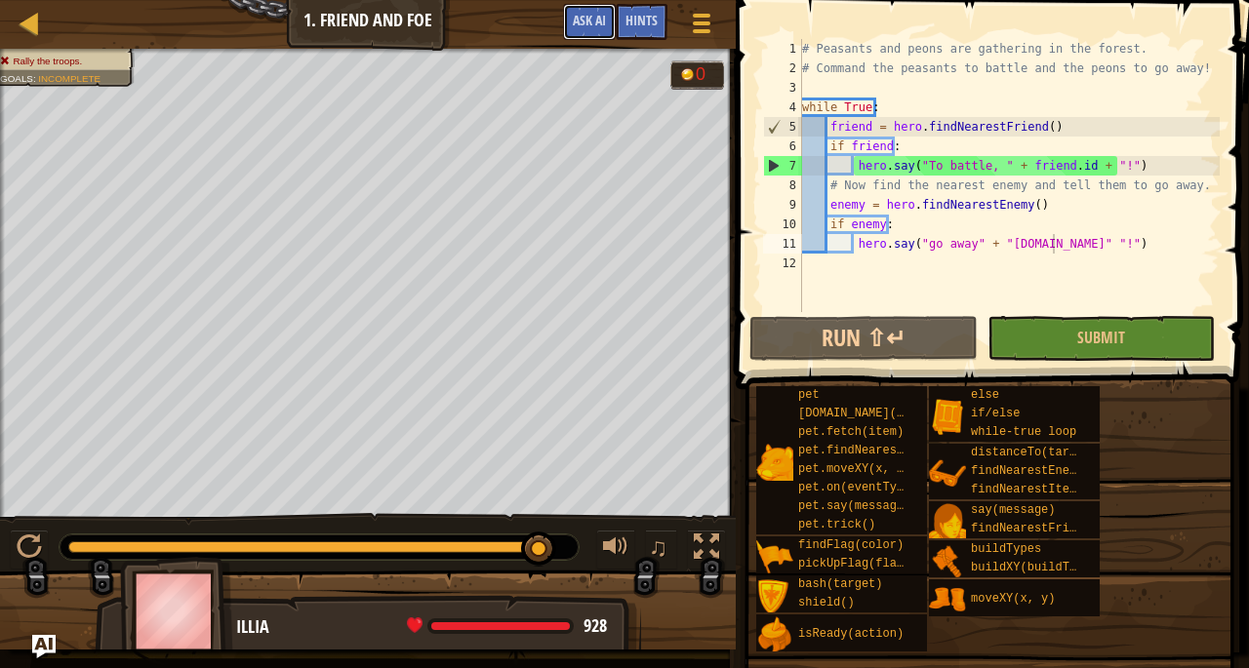
click at [583, 19] on span "Ask AI" at bounding box center [589, 20] width 33 height 19
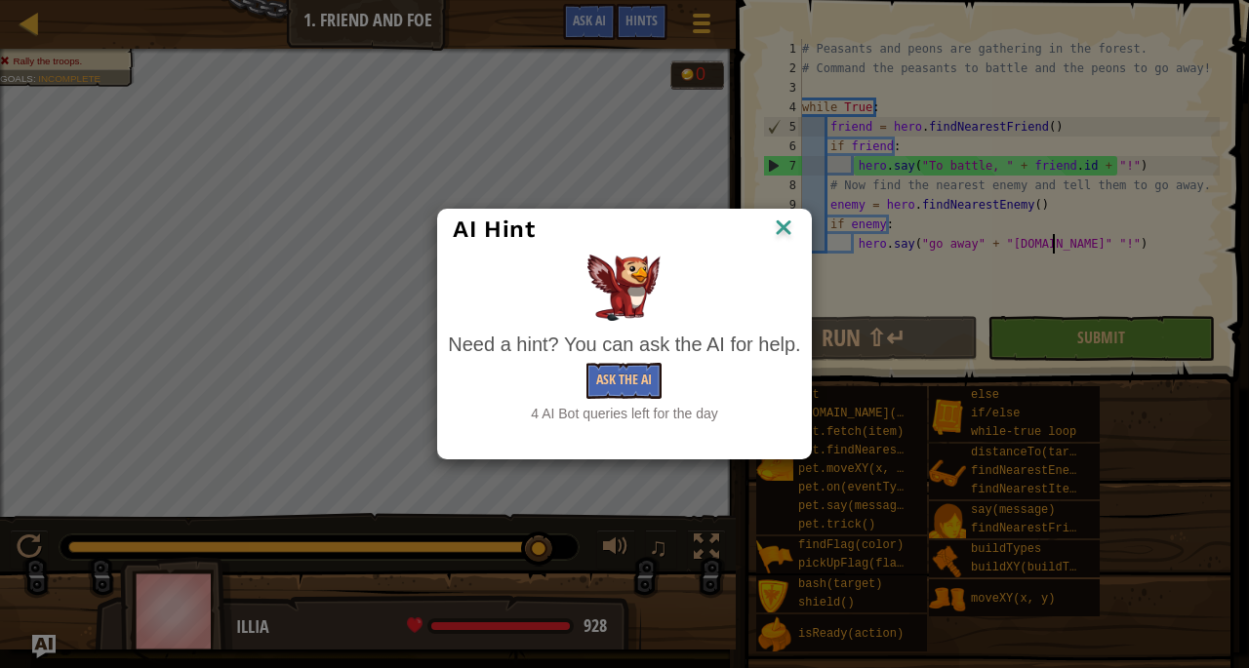
click at [367, 348] on div "AI Hint Need a hint? You can ask the AI for help. Ask the AI 4 AI Bot queries l…" at bounding box center [624, 334] width 1249 height 668
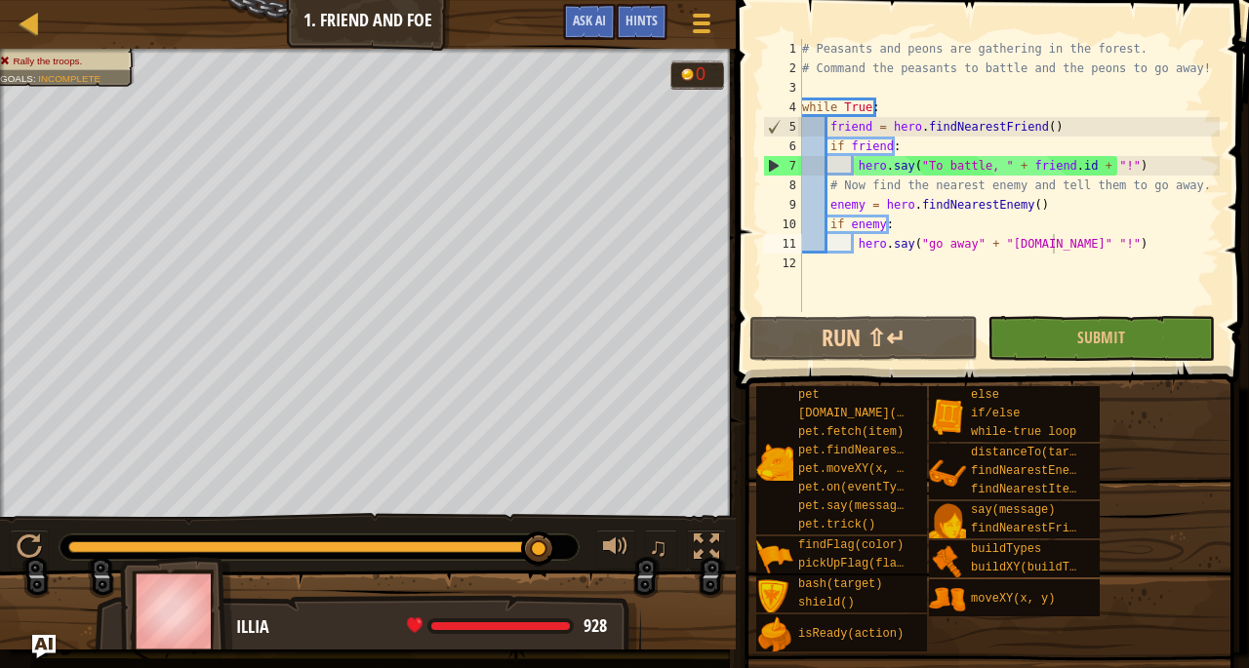
click at [43, 641] on img "Ask AI" at bounding box center [43, 646] width 23 height 23
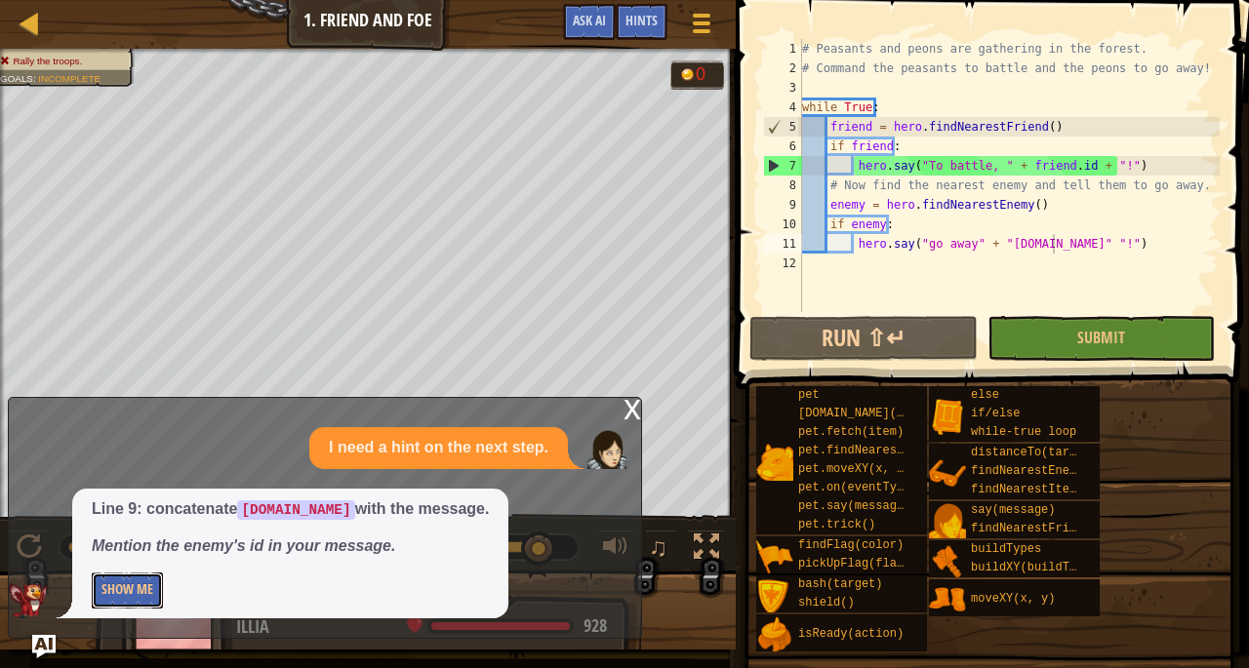
click at [112, 581] on button "Show Me" at bounding box center [127, 591] width 71 height 36
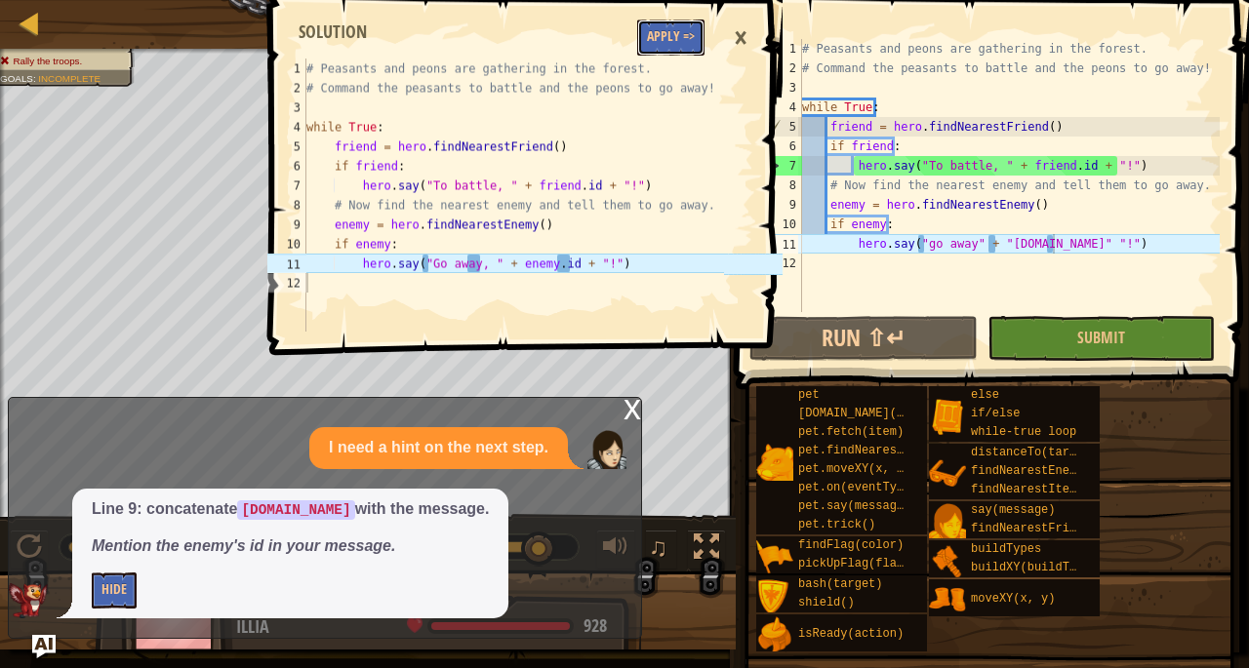
click at [671, 20] on button "Apply =>" at bounding box center [670, 38] width 67 height 36
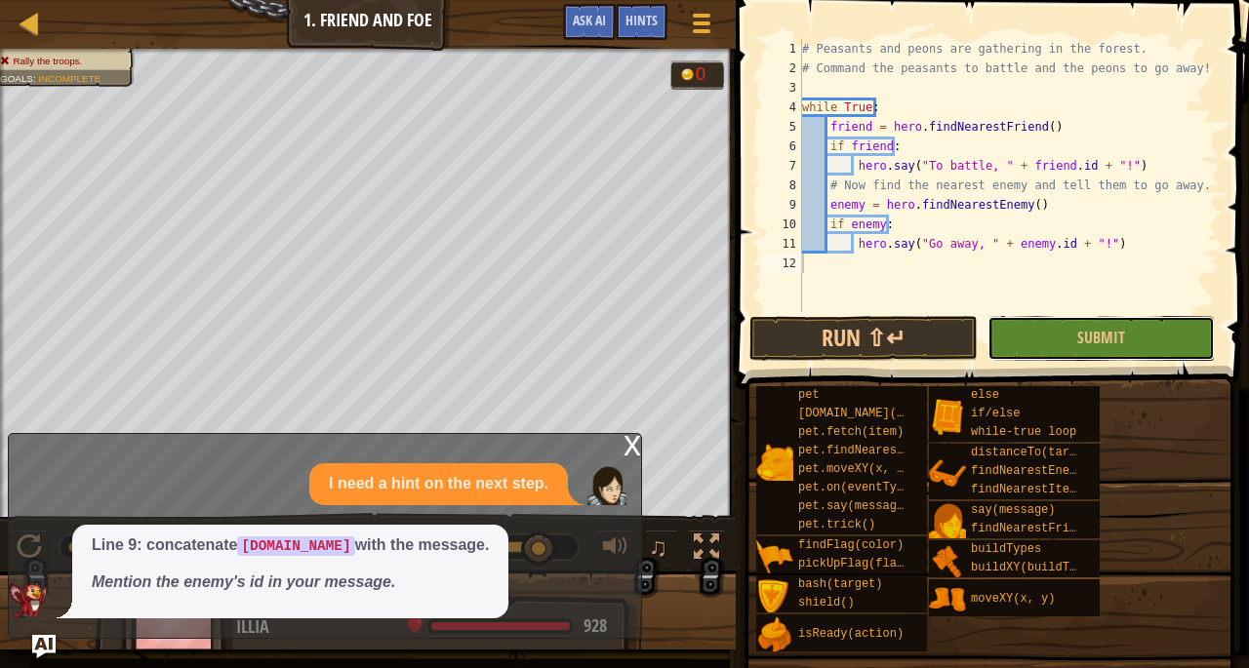
click at [1067, 348] on button "Submit" at bounding box center [1100, 338] width 227 height 45
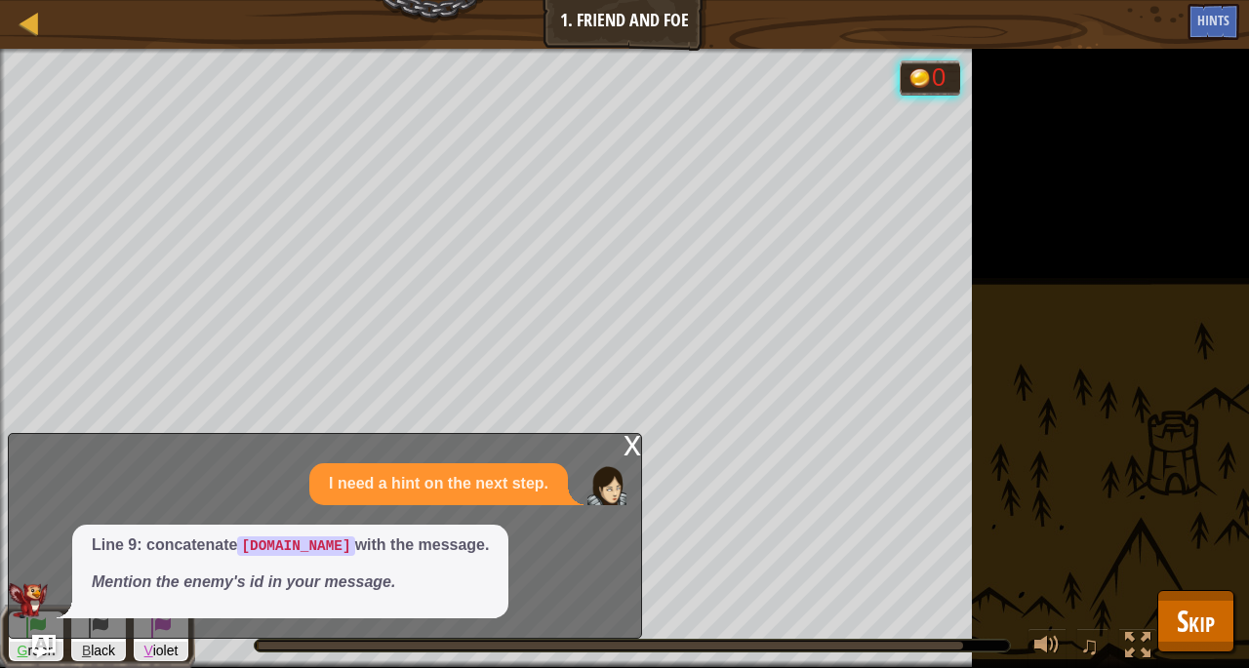
click at [621, 454] on div "x I need a hint on the next step. Line 9: concatenate [DOMAIN_NAME] with the me…" at bounding box center [325, 536] width 634 height 206
click at [628, 443] on div "x" at bounding box center [632, 444] width 18 height 20
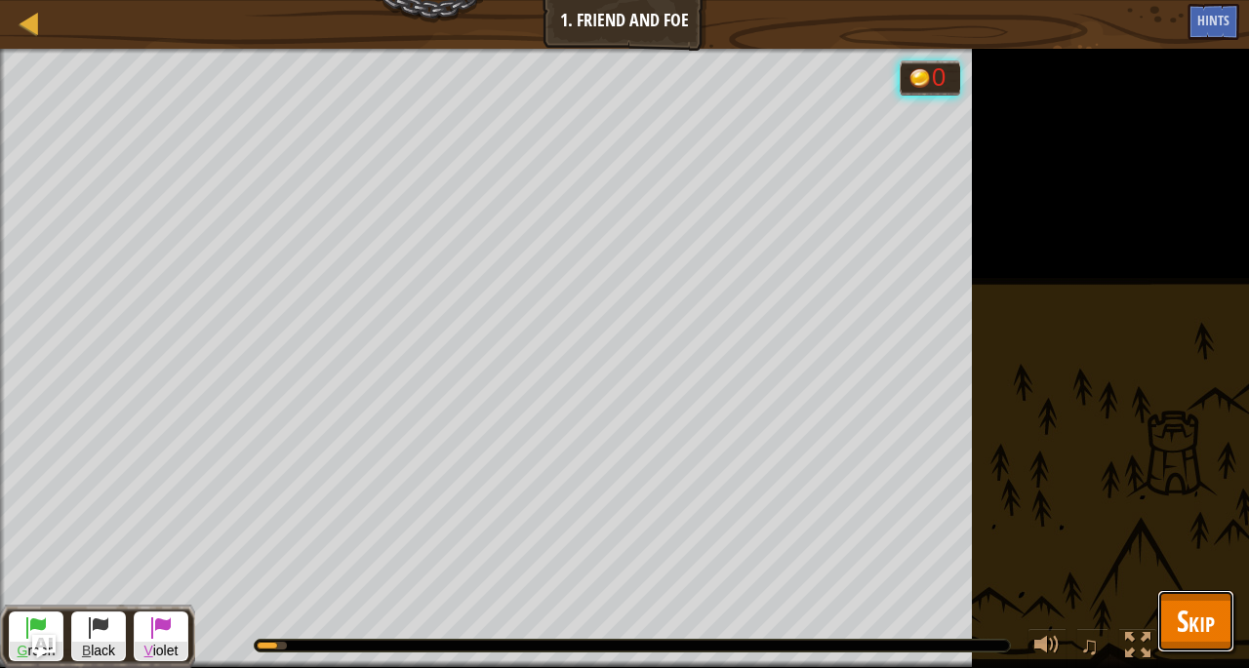
click at [1191, 602] on span "Skip" at bounding box center [1195, 621] width 38 height 40
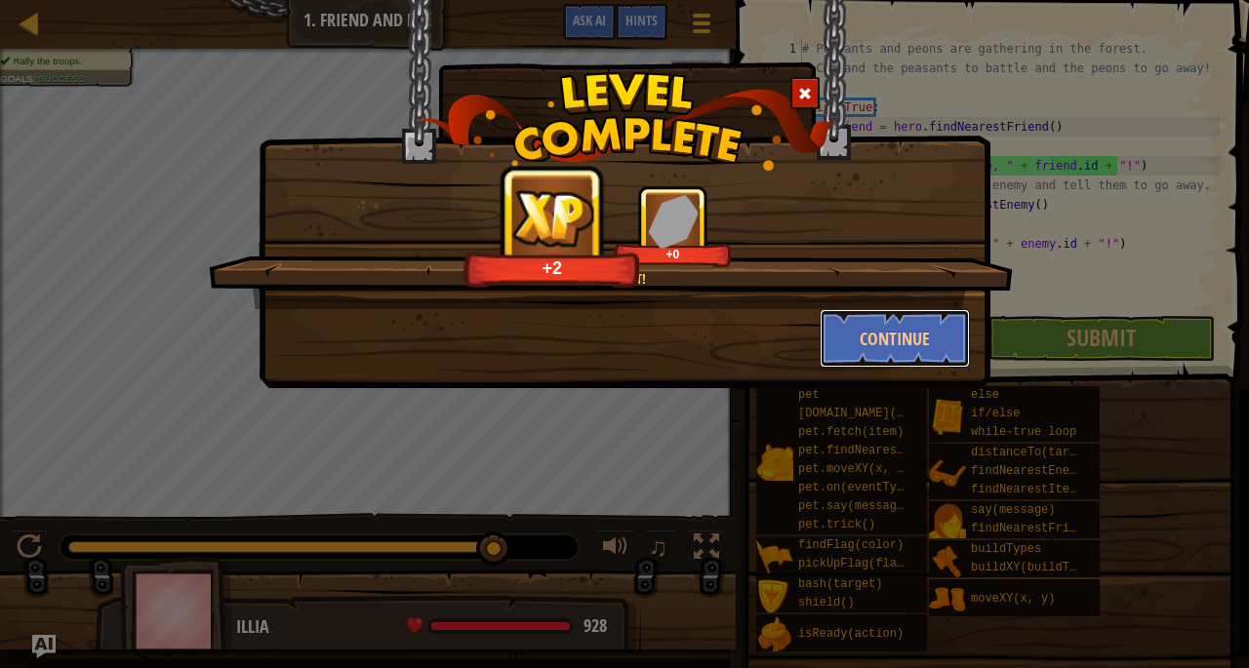
click at [821, 327] on button "Continue" at bounding box center [894, 338] width 151 height 59
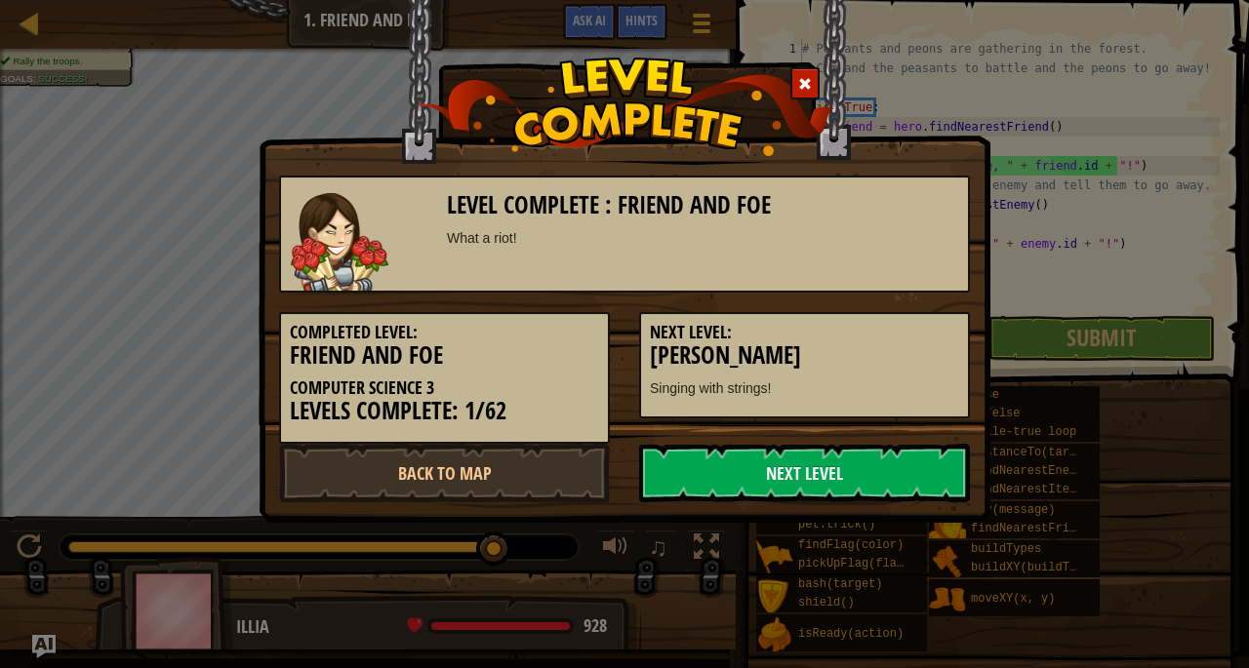
click at [775, 454] on link "Next Level" at bounding box center [804, 473] width 331 height 59
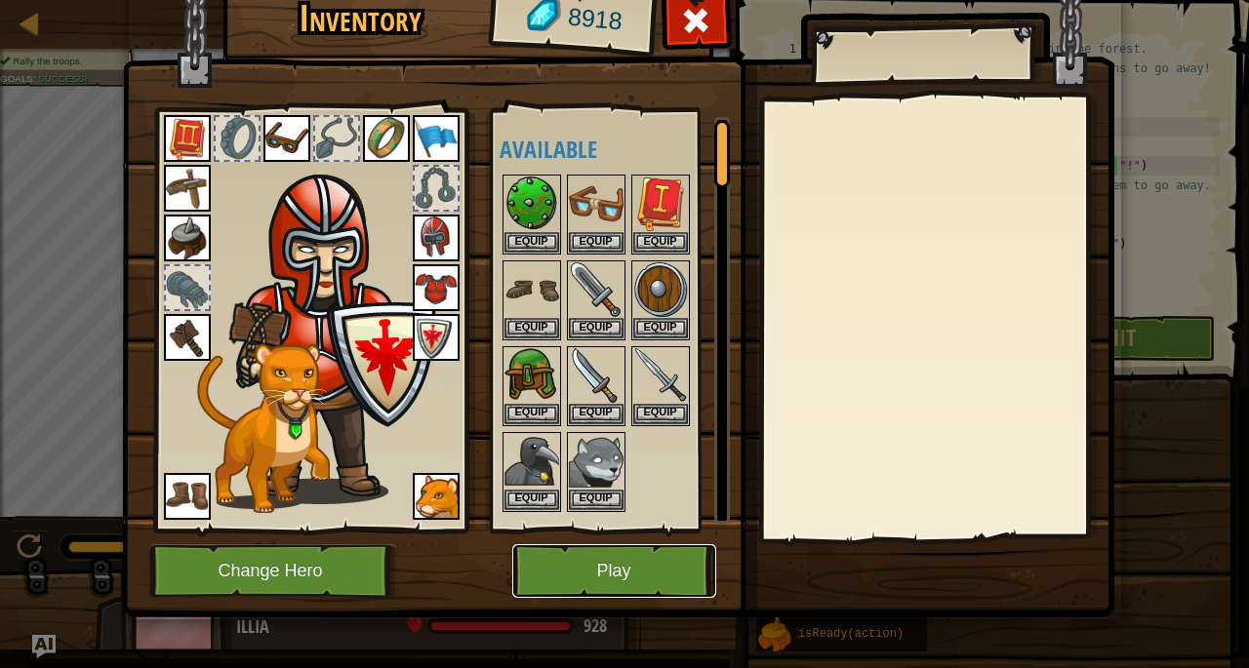
click at [629, 584] on button "Play" at bounding box center [614, 571] width 204 height 54
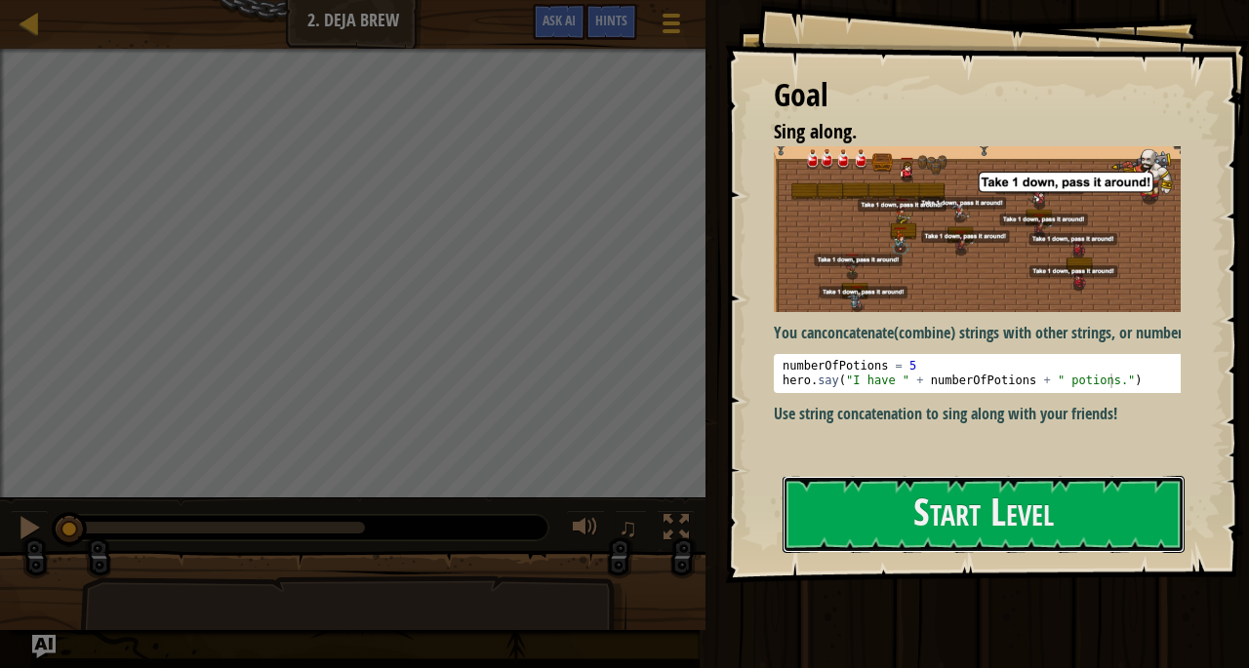
click at [878, 537] on button "Start Level" at bounding box center [983, 514] width 402 height 77
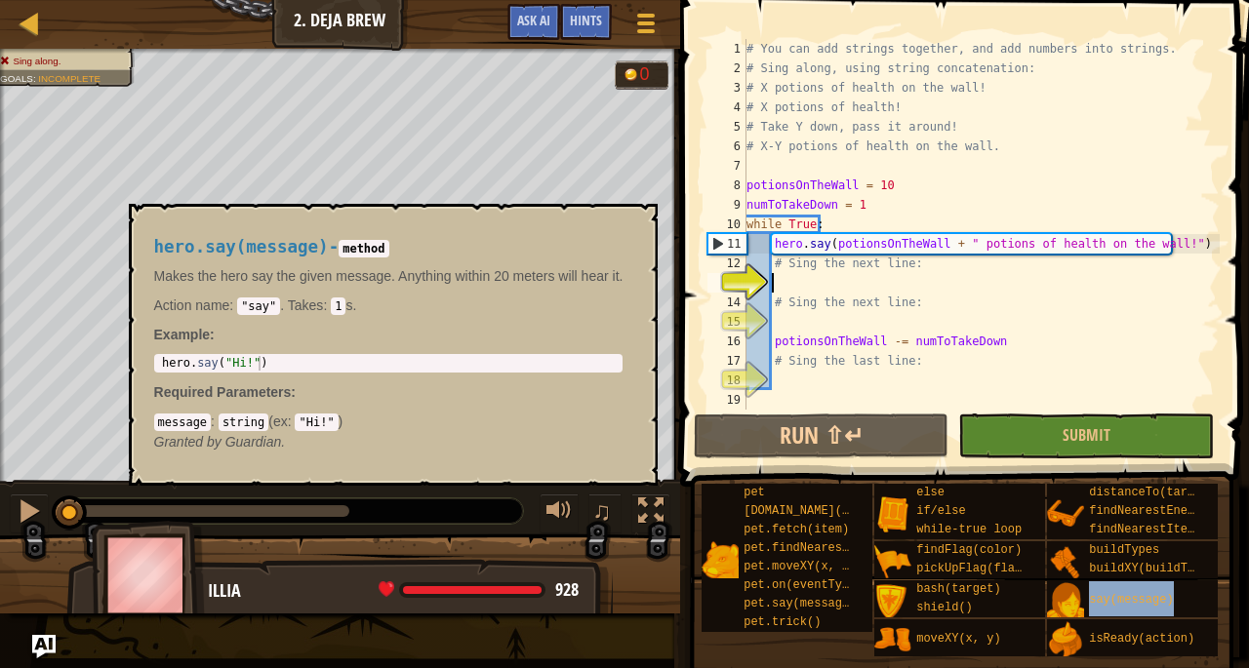
click at [1161, 591] on div "say(message)" at bounding box center [1146, 598] width 125 height 37
click at [871, 290] on div "# You can add strings together, and add numbers into strings. # Sing along, usi…" at bounding box center [980, 244] width 477 height 410
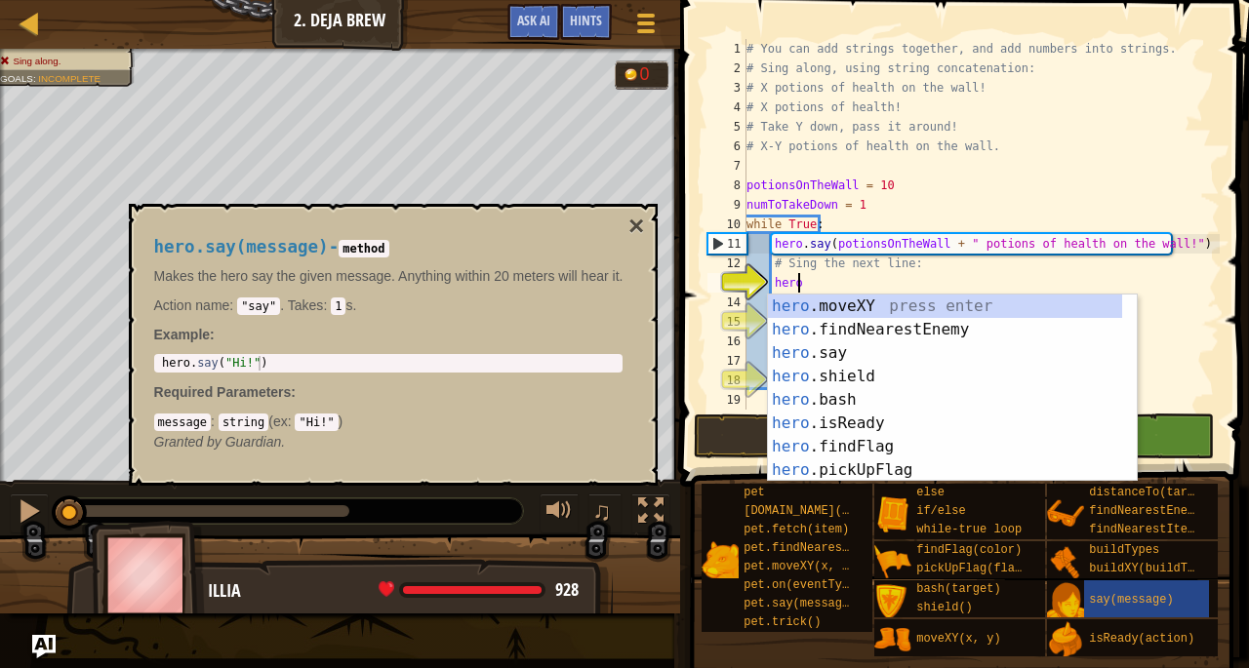
scroll to position [9, 3]
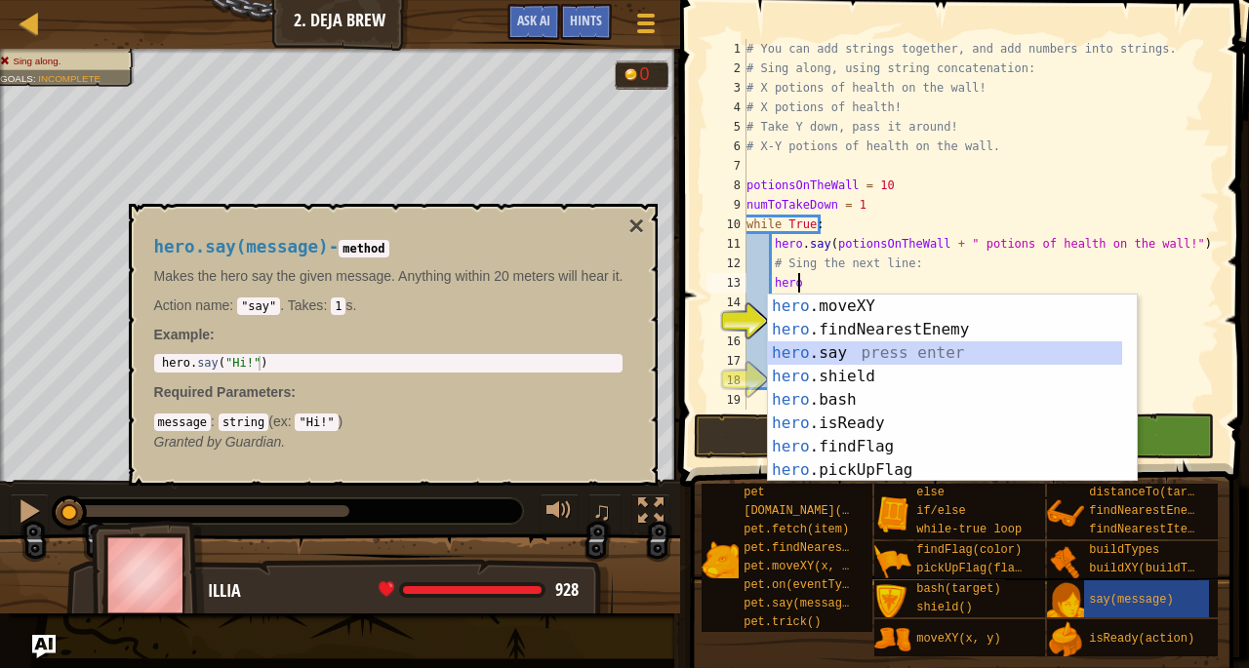
click at [837, 354] on div "hero .moveXY press enter hero .findNearestEnemy press enter hero .say press ent…" at bounding box center [945, 412] width 355 height 234
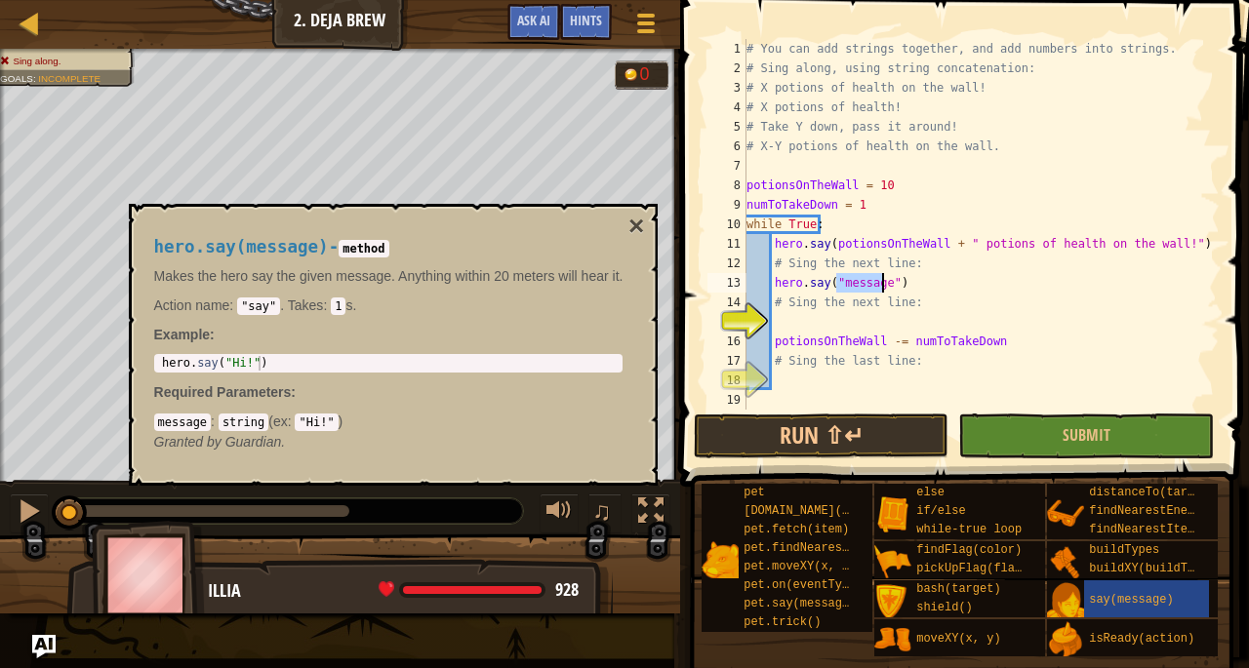
type textarea "hero.say("message")"
click at [630, 213] on button "×" at bounding box center [636, 226] width 16 height 27
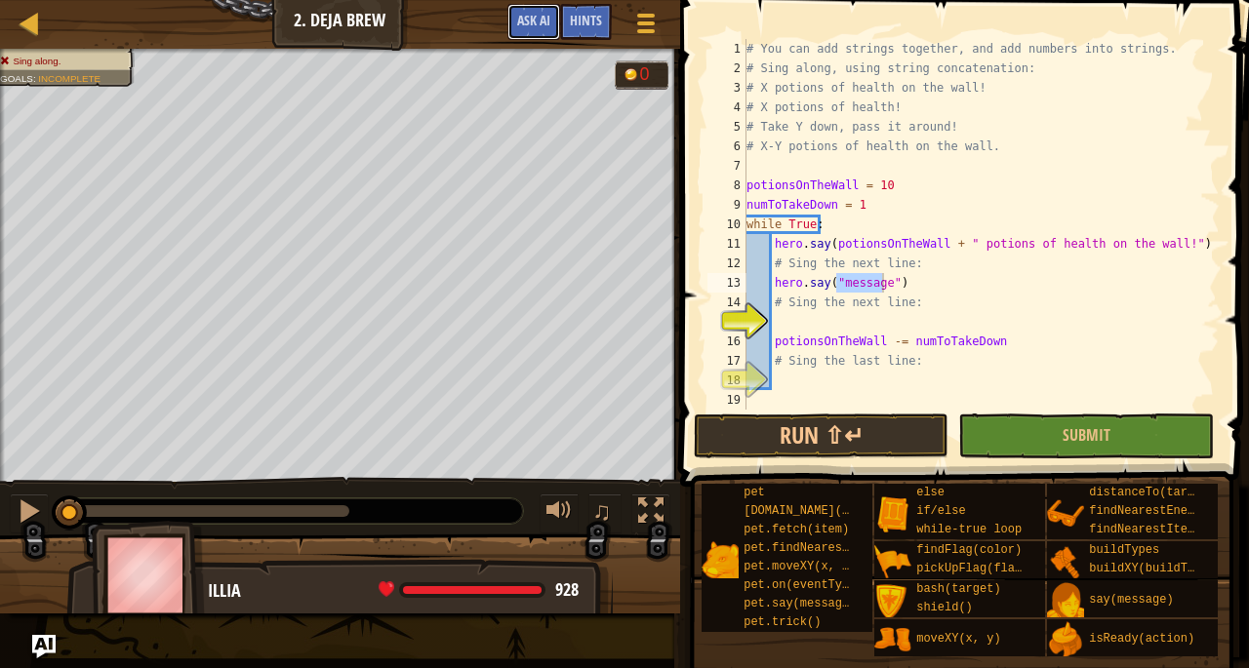
click at [517, 18] on span "Ask AI" at bounding box center [533, 20] width 33 height 19
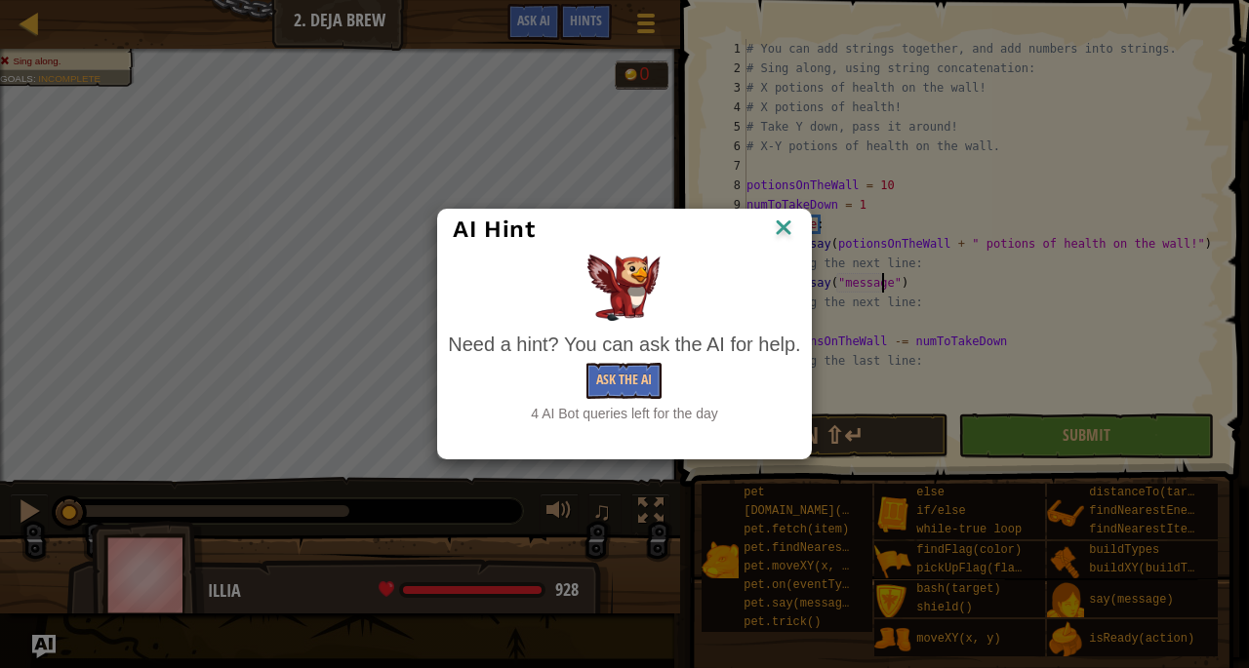
click at [775, 233] on img at bounding box center [783, 229] width 25 height 29
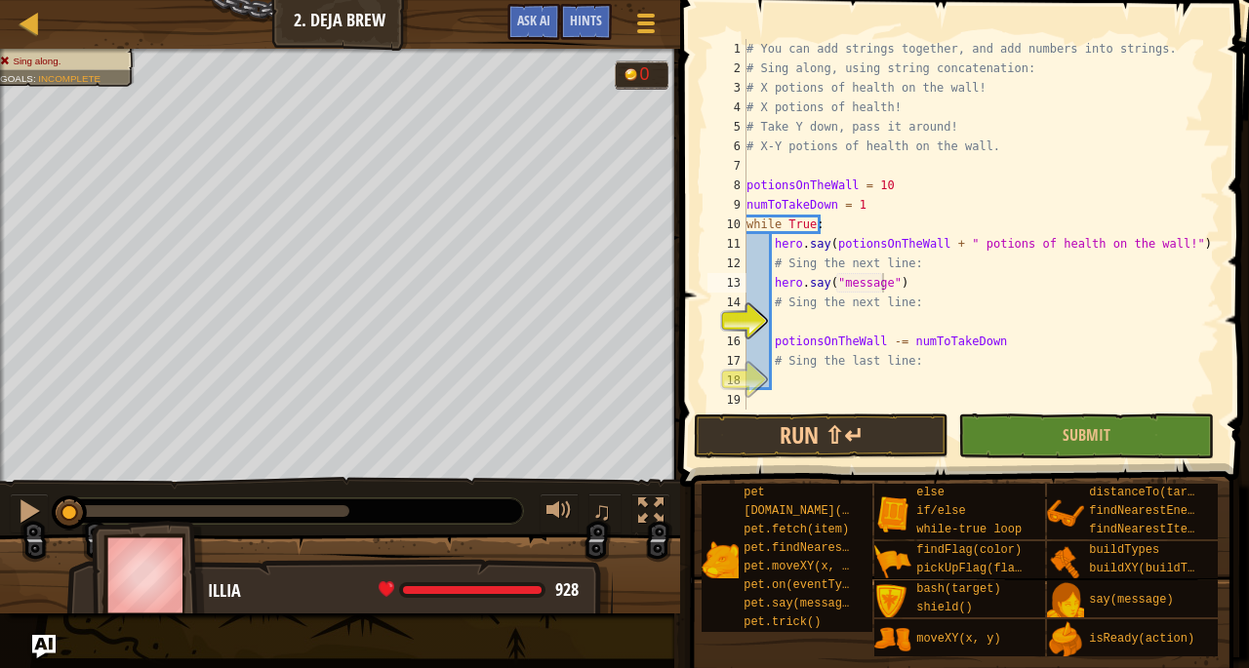
click at [587, 20] on span "Hints" at bounding box center [586, 20] width 32 height 19
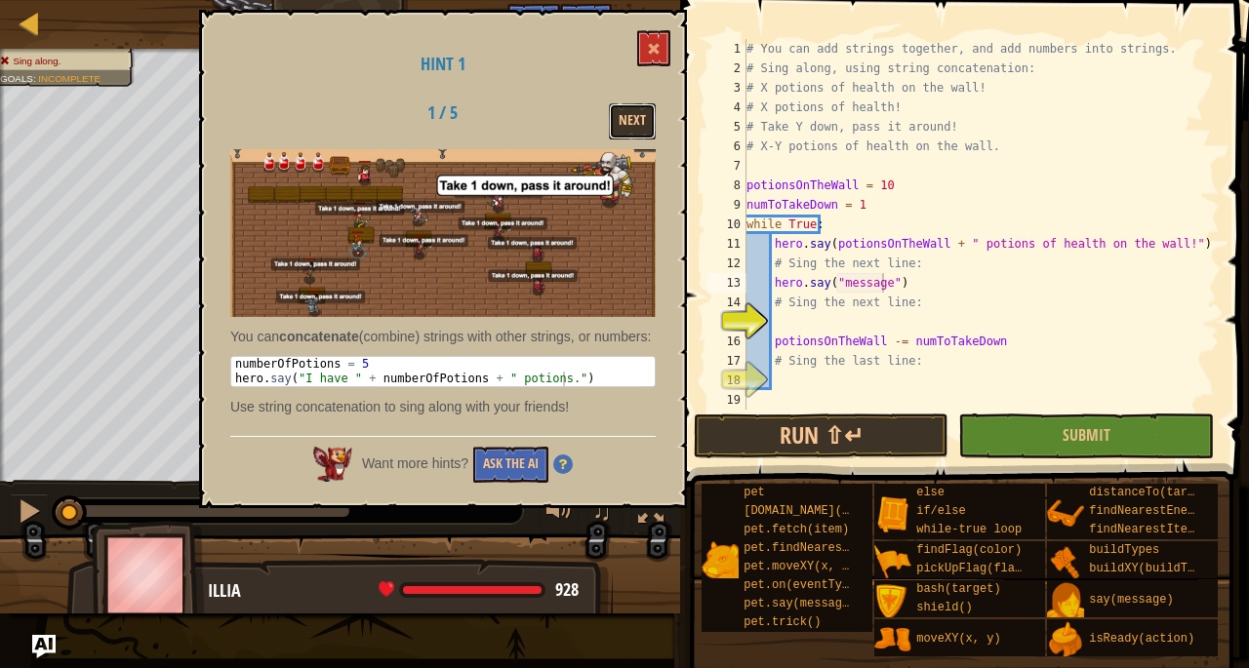
click at [617, 134] on button "Next" at bounding box center [632, 121] width 47 height 36
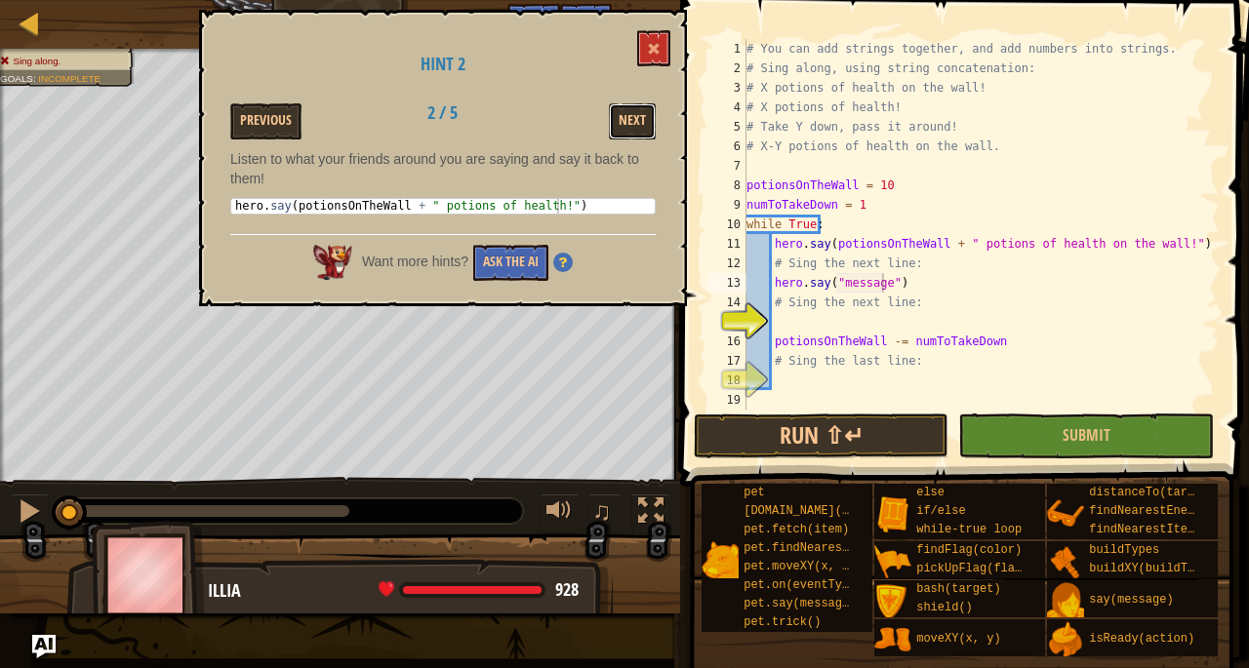
click at [617, 134] on button "Next" at bounding box center [632, 121] width 47 height 36
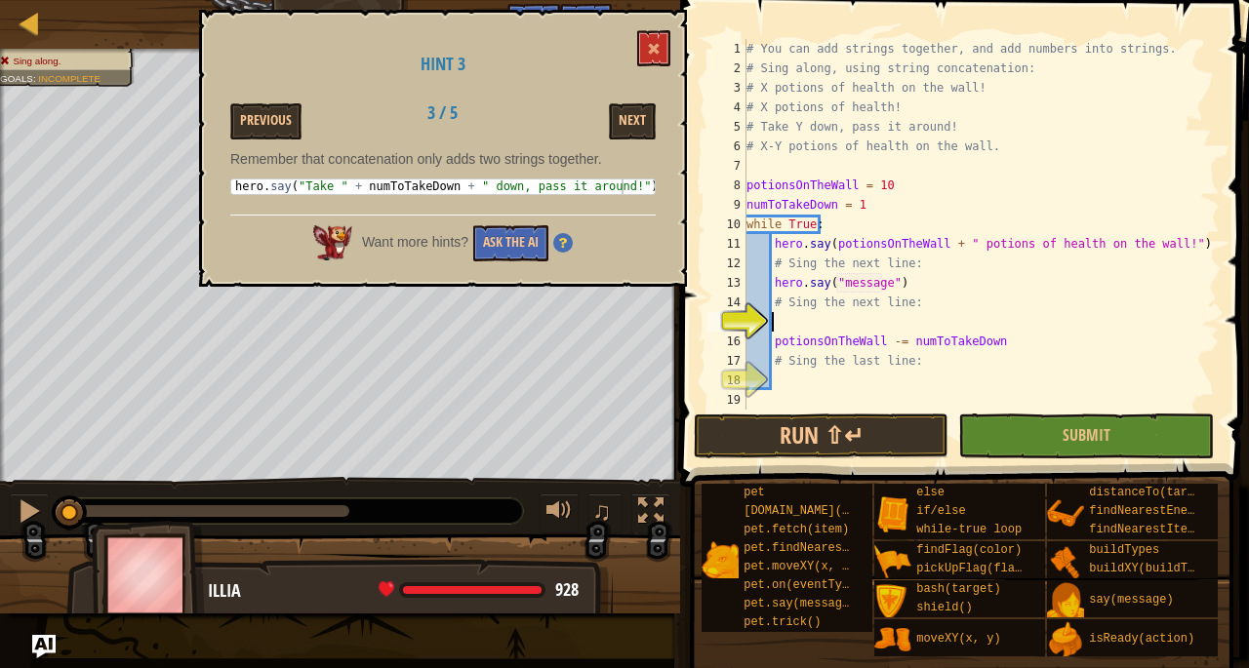
scroll to position [9, 1]
click at [855, 324] on div "# You can add strings together, and add numbers into strings. # Sing along, usi…" at bounding box center [980, 244] width 477 height 410
click at [880, 285] on div "# You can add strings together, and add numbers into strings. # Sing along, usi…" at bounding box center [980, 244] width 477 height 410
click at [870, 284] on div "# You can add strings together, and add numbers into strings. # Sing along, usi…" at bounding box center [980, 244] width 477 height 410
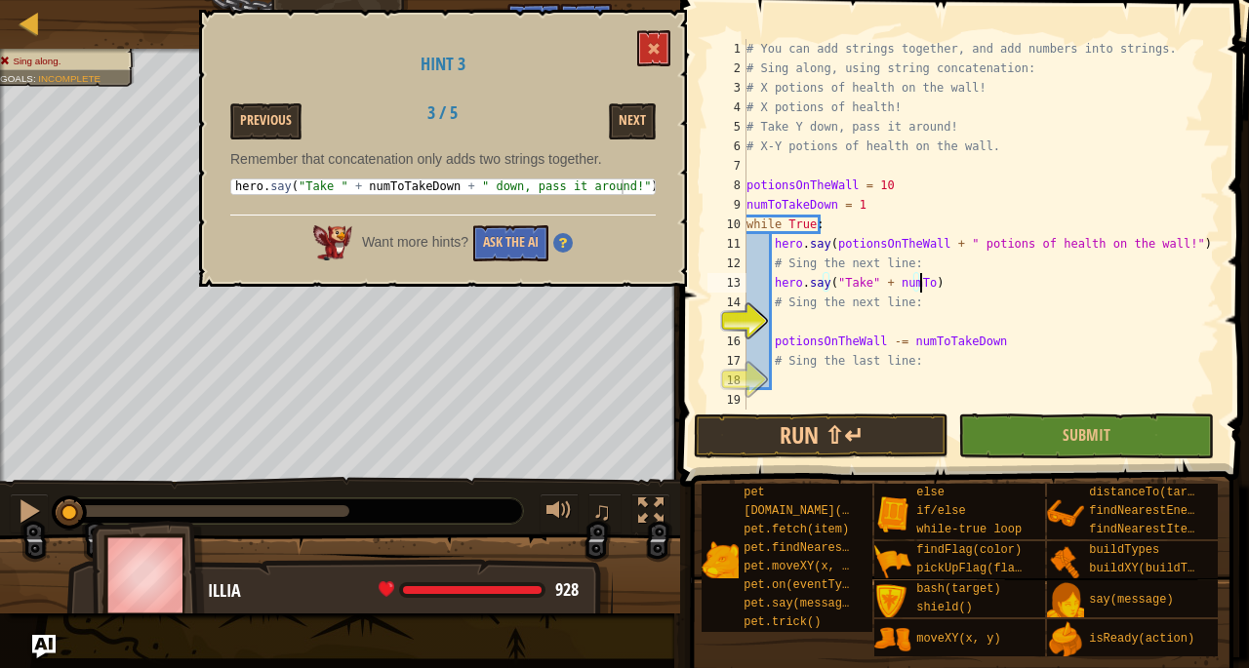
scroll to position [9, 14]
click at [283, 120] on button "Previous" at bounding box center [265, 121] width 71 height 36
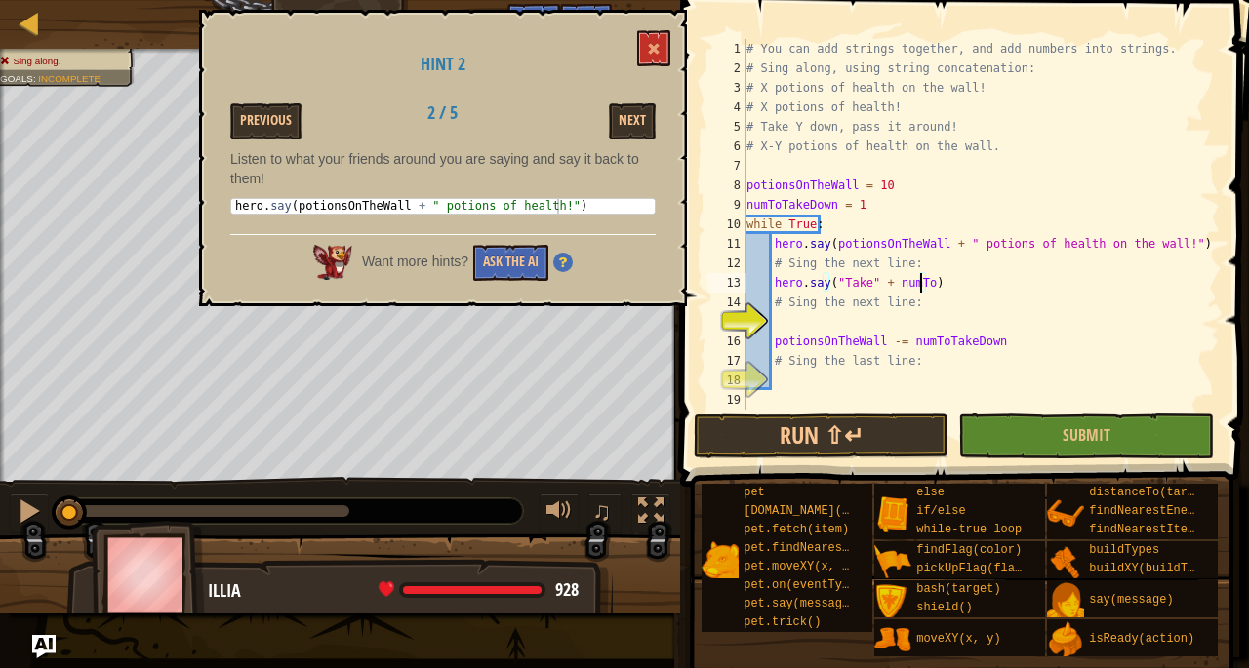
click at [919, 284] on div "# You can add strings together, and add numbers into strings. # Sing along, usi…" at bounding box center [980, 244] width 477 height 410
click at [645, 54] on button at bounding box center [653, 48] width 33 height 36
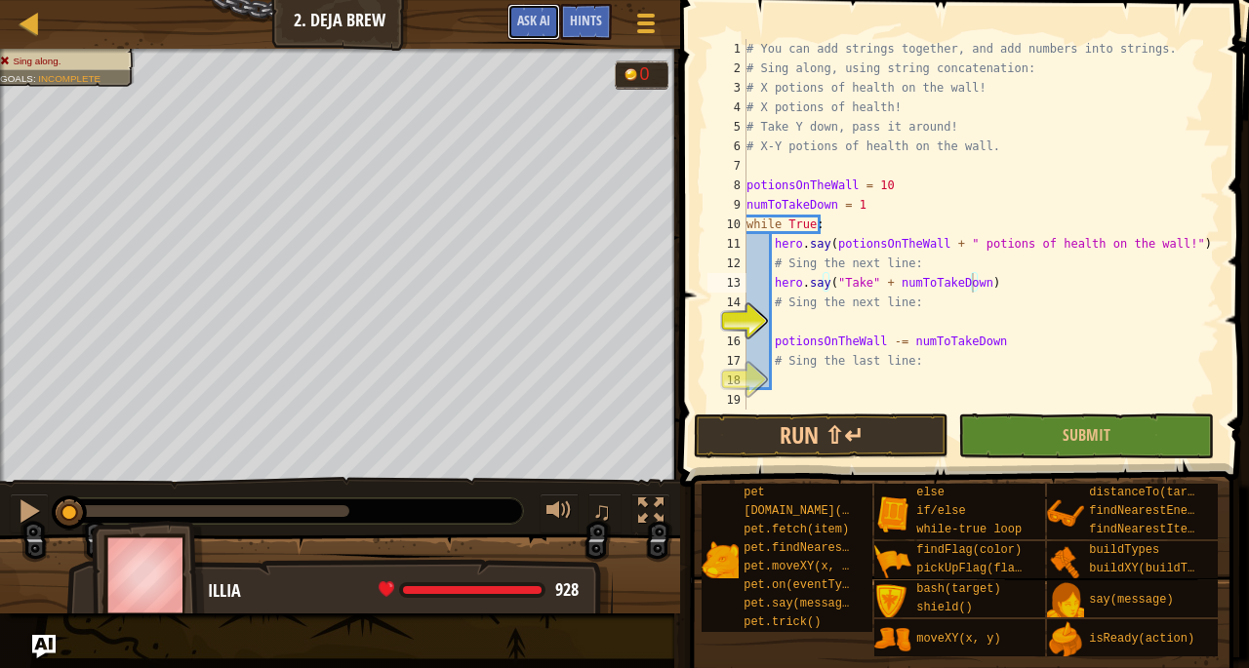
click at [529, 30] on button "Ask AI" at bounding box center [533, 22] width 53 height 36
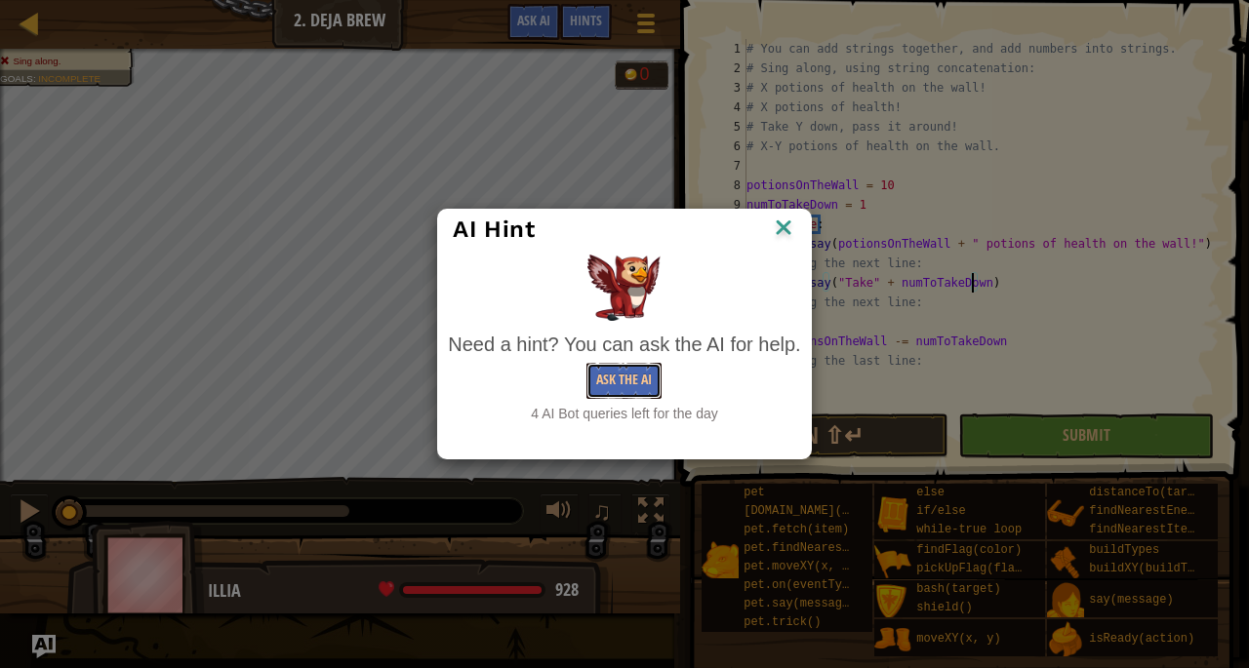
click at [614, 374] on button "Ask the AI" at bounding box center [623, 381] width 75 height 36
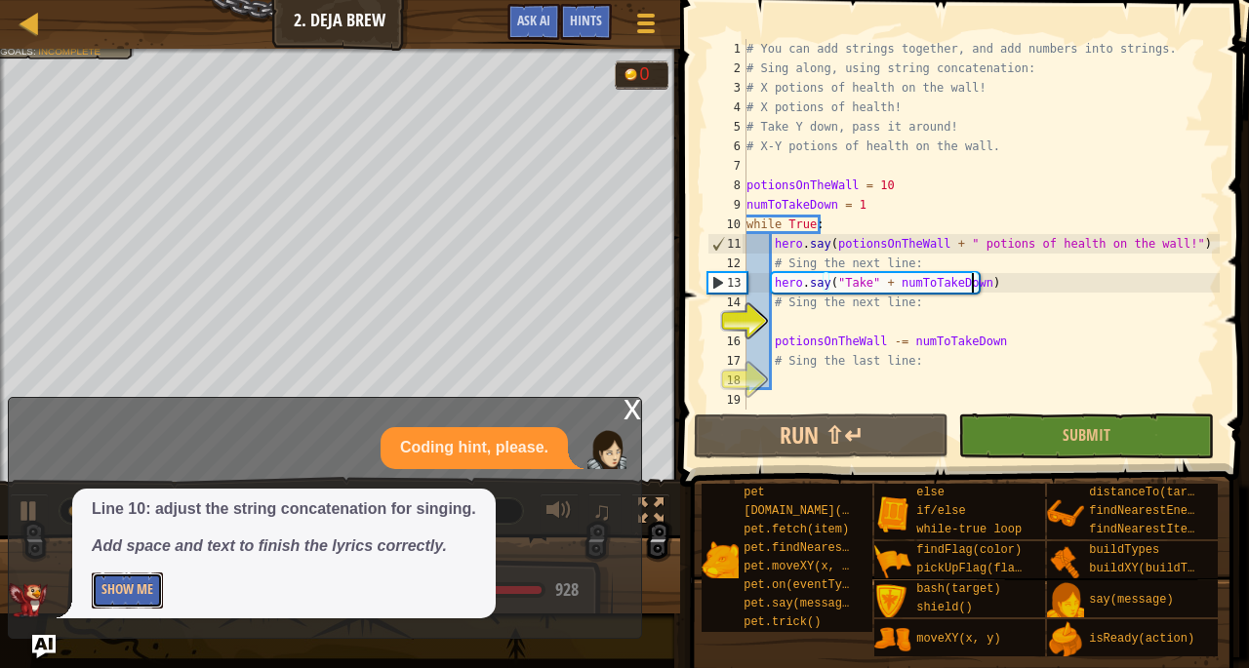
click at [132, 588] on button "Show Me" at bounding box center [127, 591] width 71 height 36
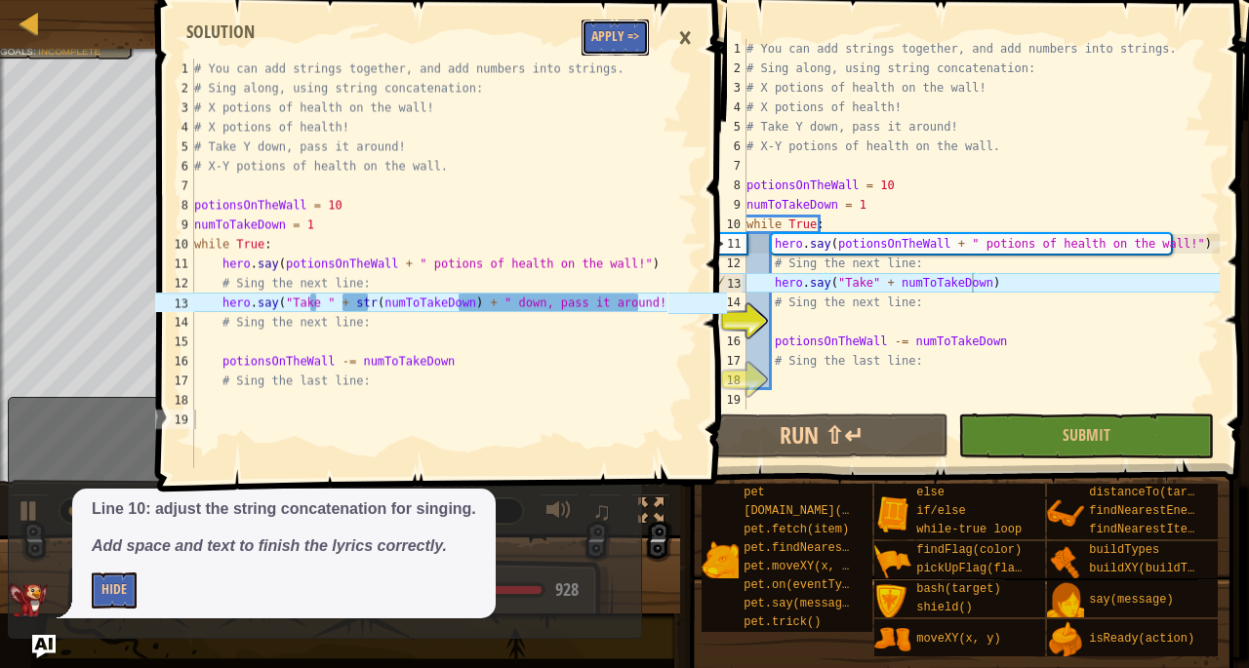
click at [594, 48] on button "Apply =>" at bounding box center [614, 38] width 67 height 36
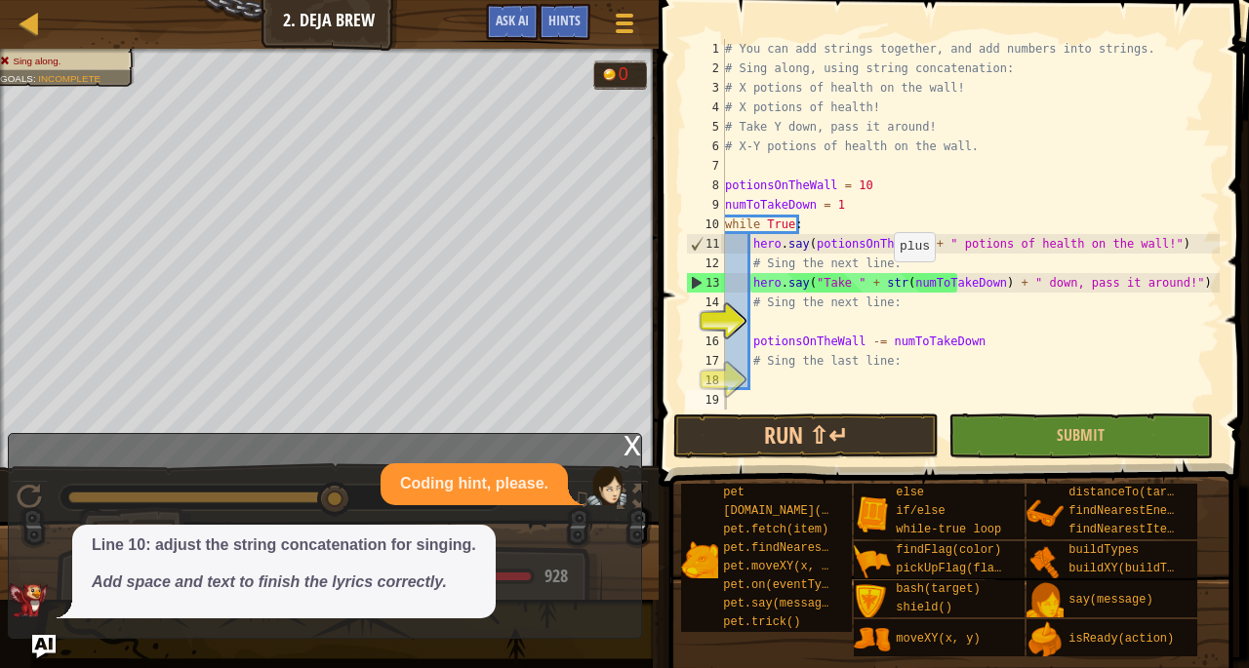
click at [884, 280] on div "# You can add strings together, and add numbers into strings. # Sing along, usi…" at bounding box center [970, 244] width 498 height 410
click at [974, 335] on div "# You can add strings together, and add numbers into strings. # Sing along, usi…" at bounding box center [970, 244] width 498 height 410
click at [952, 283] on div "# You can add strings together, and add numbers into strings. # Sing along, usi…" at bounding box center [970, 244] width 498 height 410
click at [1186, 286] on div "# You can add strings together, and add numbers into strings. # Sing along, usi…" at bounding box center [970, 244] width 498 height 410
type textarea "hero.say("Take " + str(numToTakeDown) + " down, pass it around!")"
